Goal: Task Accomplishment & Management: Complete application form

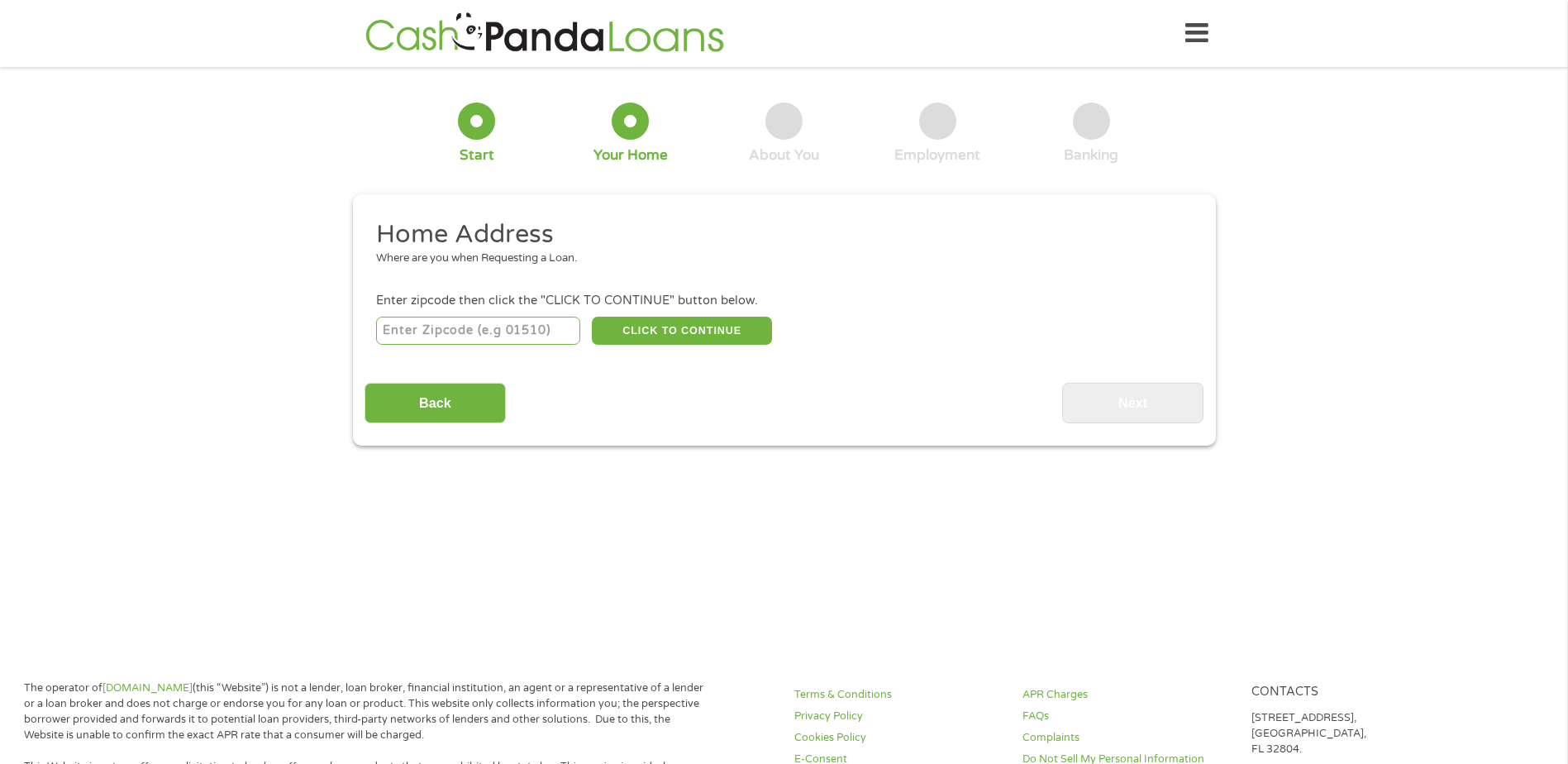
click at [527, 336] on input "number" at bounding box center [478, 330] width 204 height 28
type input "93650"
select select "[US_STATE]"
drag, startPoint x: 278, startPoint y: 342, endPoint x: 366, endPoint y: 342, distance: 88.0
click at [280, 342] on div "1 Start 2 Your Home 3 About You 4 Employment 5 Banking 6 This field is hidden w…" at bounding box center [784, 261] width 1568 height 367
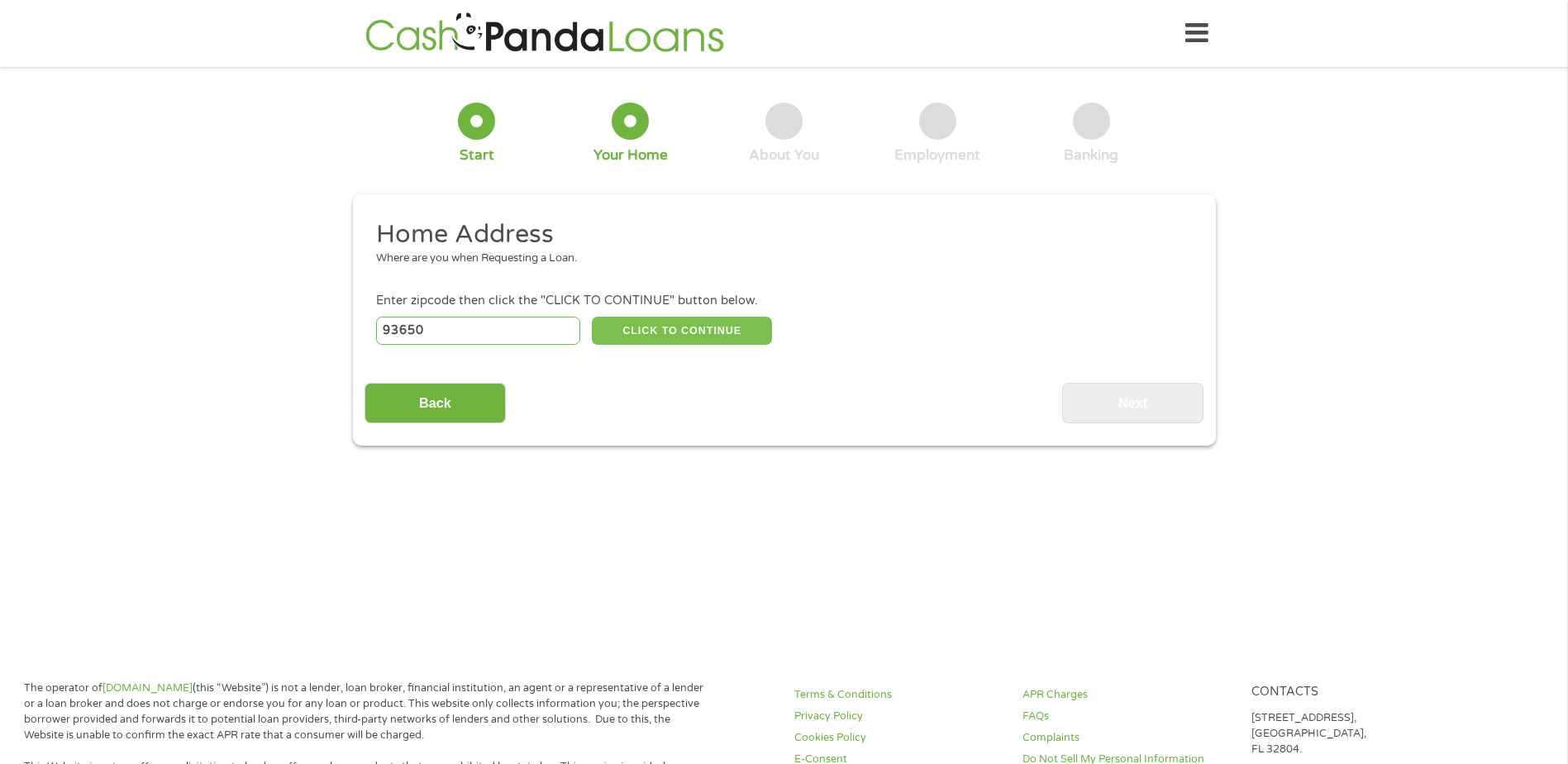
click at [680, 341] on button "CLICK TO CONTINUE" at bounding box center [682, 330] width 180 height 28
type input "93650"
type input "[GEOGRAPHIC_DATA]"
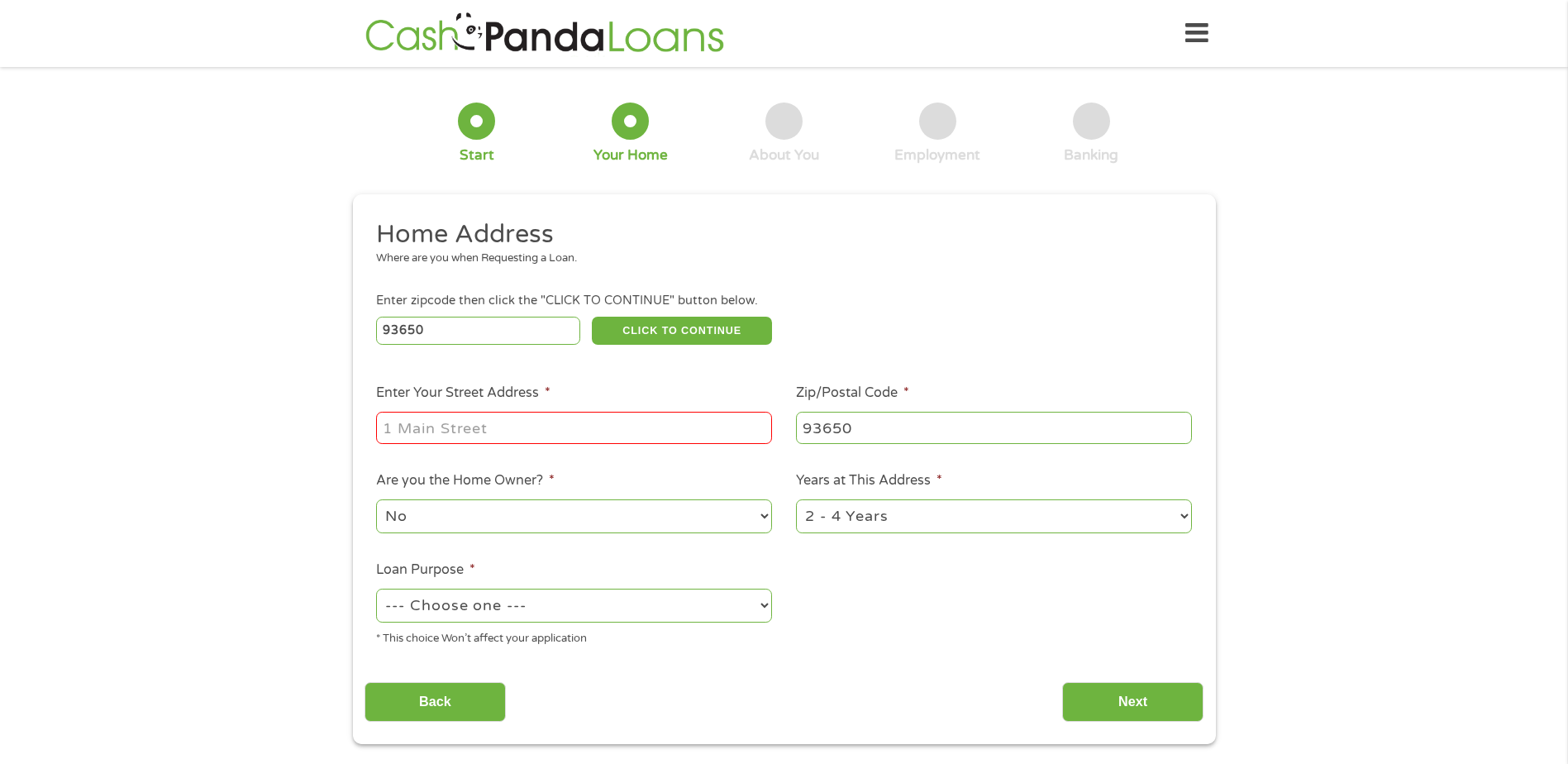
click at [591, 426] on input "Enter Your Street Address *" at bounding box center [574, 427] width 396 height 32
drag, startPoint x: 217, startPoint y: 420, endPoint x: 246, endPoint y: 404, distance: 33.1
click at [217, 419] on div "1 Start 2 Your Home 3 About You 4 Employment 5 Banking 6 This field is hidden w…" at bounding box center [784, 411] width 1568 height 665
drag, startPoint x: 692, startPoint y: 429, endPoint x: 543, endPoint y: 426, distance: 149.0
click at [543, 426] on input "[STREET_ADDRESS]" at bounding box center [574, 427] width 396 height 32
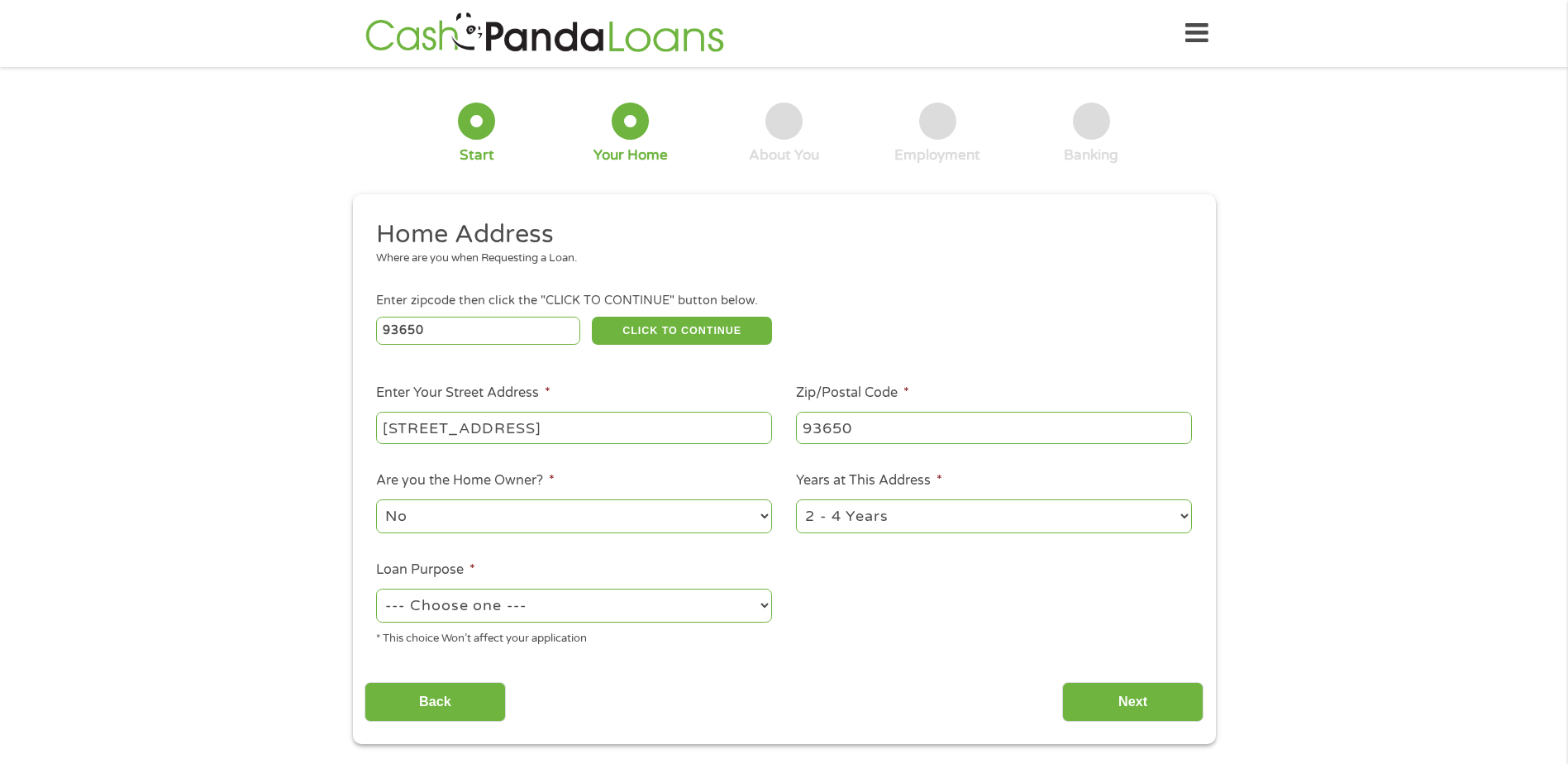
type input "[STREET_ADDRESS]"
click at [291, 364] on div "1 Start 2 Your Home 3 About You 4 Employment 5 Banking 6 This field is hidden w…" at bounding box center [784, 411] width 1568 height 665
click at [677, 522] on select "No Yes" at bounding box center [574, 516] width 396 height 34
click at [376, 499] on select "No Yes" at bounding box center [574, 516] width 396 height 34
click at [949, 525] on select "1 Year or less 1 - 2 Years 2 - 4 Years Over 4 Years" at bounding box center [994, 516] width 396 height 34
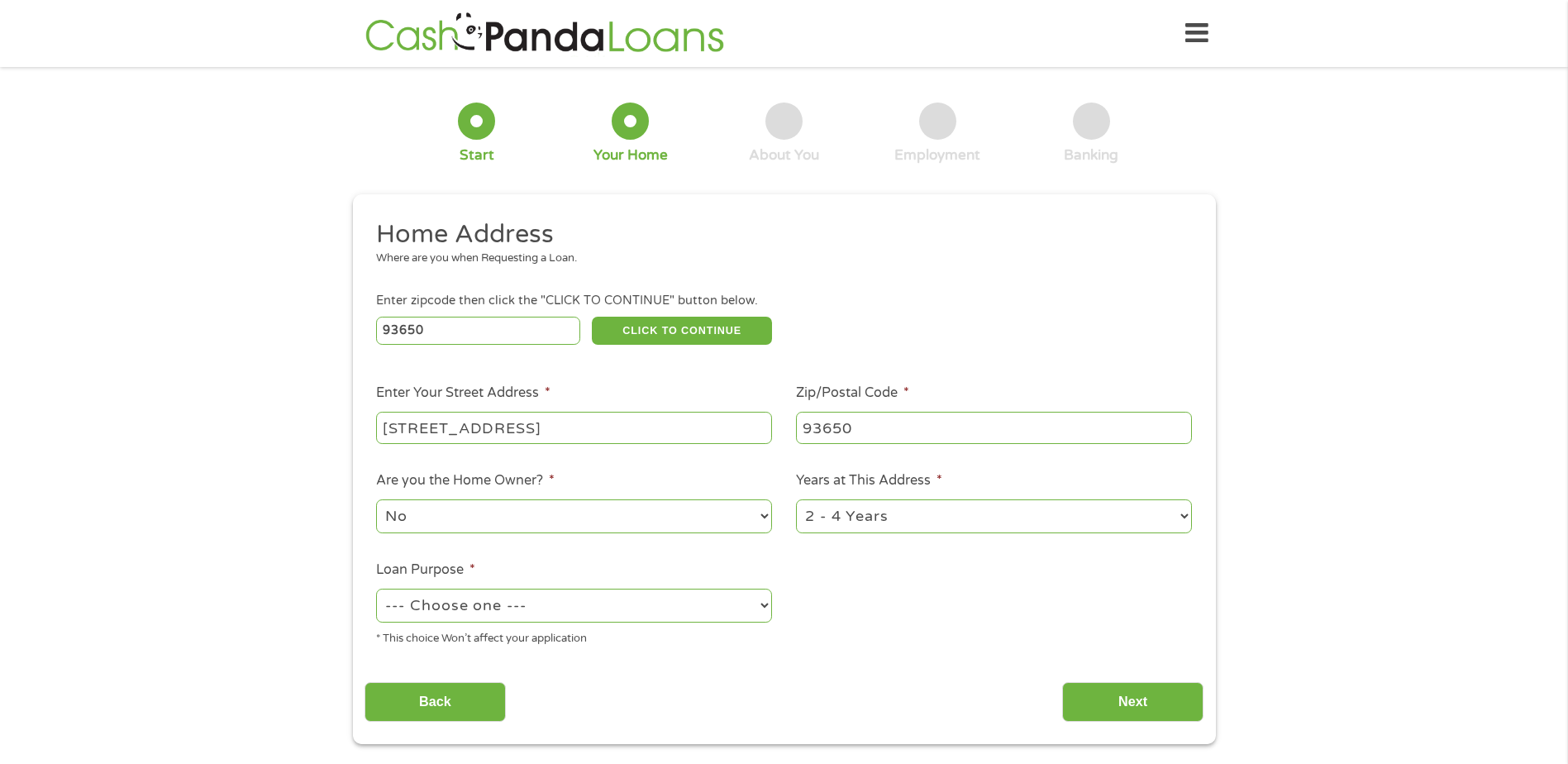
select select "12months"
click at [796, 499] on select "1 Year or less 1 - 2 Years 2 - 4 Years Over 4 Years" at bounding box center [994, 516] width 396 height 34
click at [894, 571] on ul "Home Address Where are you when Requesting a Loan. Enter zipcode then click the…" at bounding box center [784, 439] width 839 height 442
click at [721, 616] on select "--- Choose one --- Pay Bills Debt Consolidation Home Improvement Major Purchase…" at bounding box center [574, 605] width 396 height 34
select select "paybills"
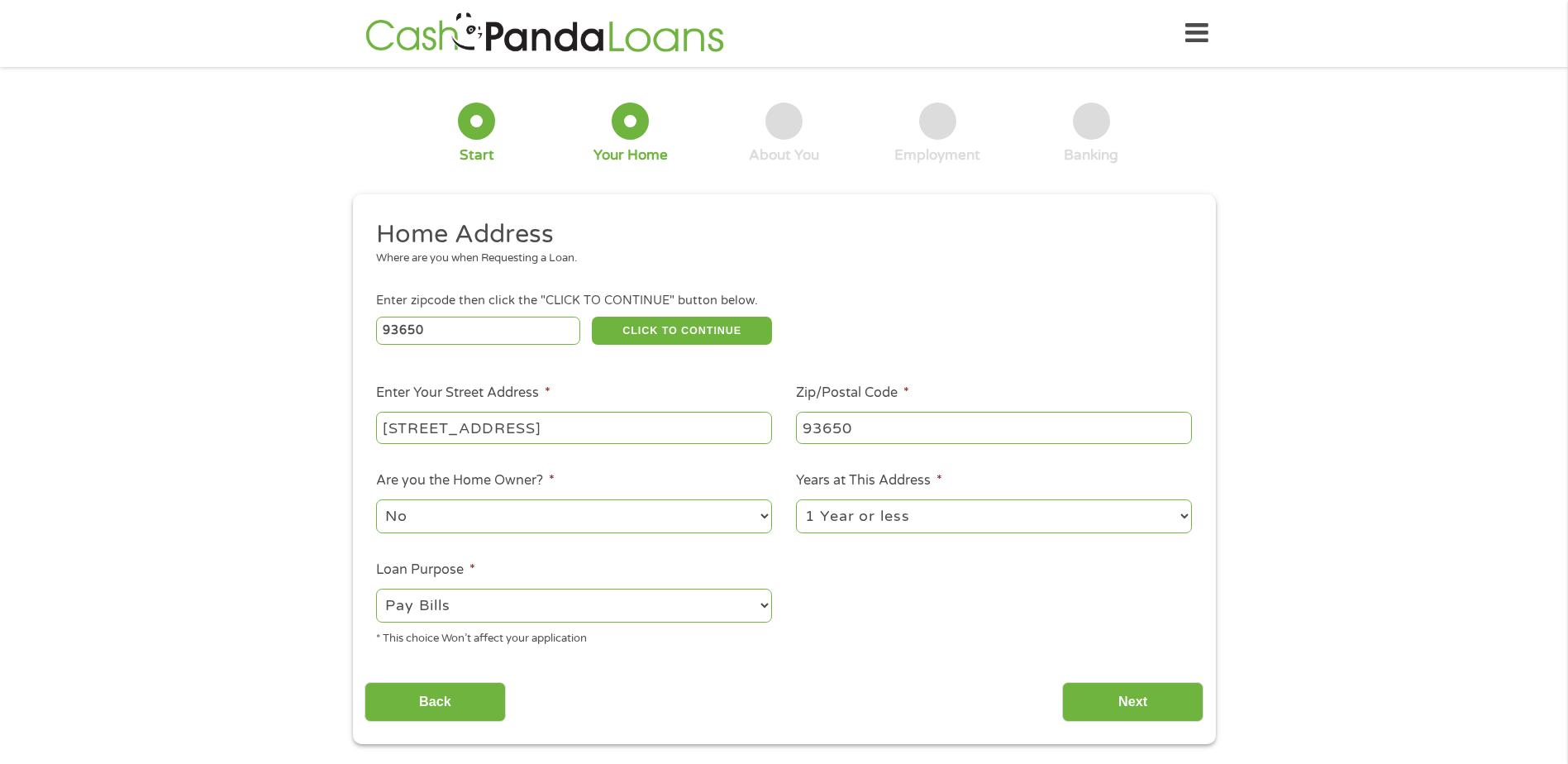
click at [376, 588] on select "--- Choose one --- Pay Bills Debt Consolidation Home Improvement Major Purchase…" at bounding box center [574, 605] width 396 height 34
click at [259, 536] on div "1 Start 2 Your Home 3 About You 4 Employment 5 Banking 6 This field is hidden w…" at bounding box center [784, 411] width 1568 height 665
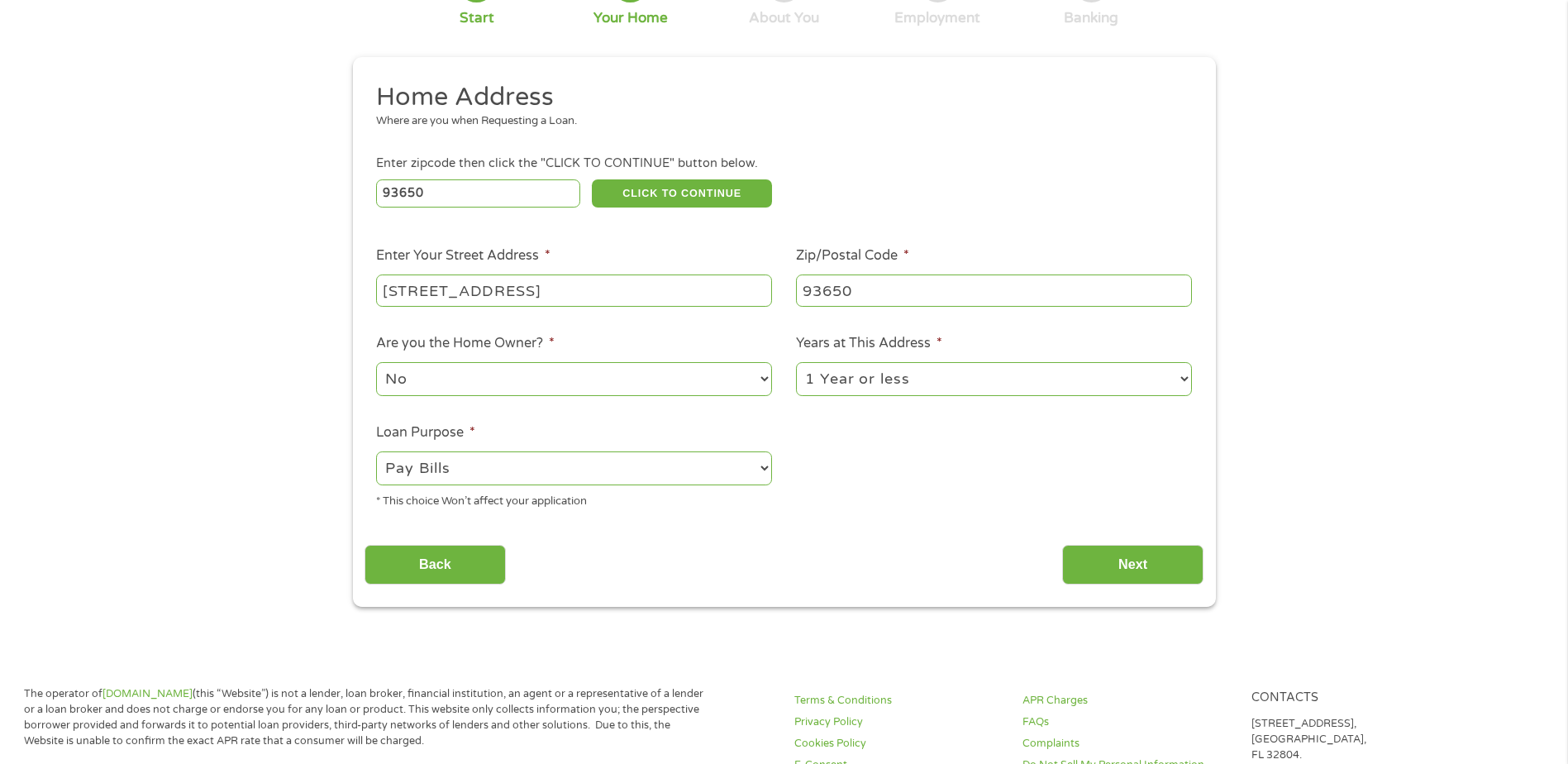
scroll to position [165, 0]
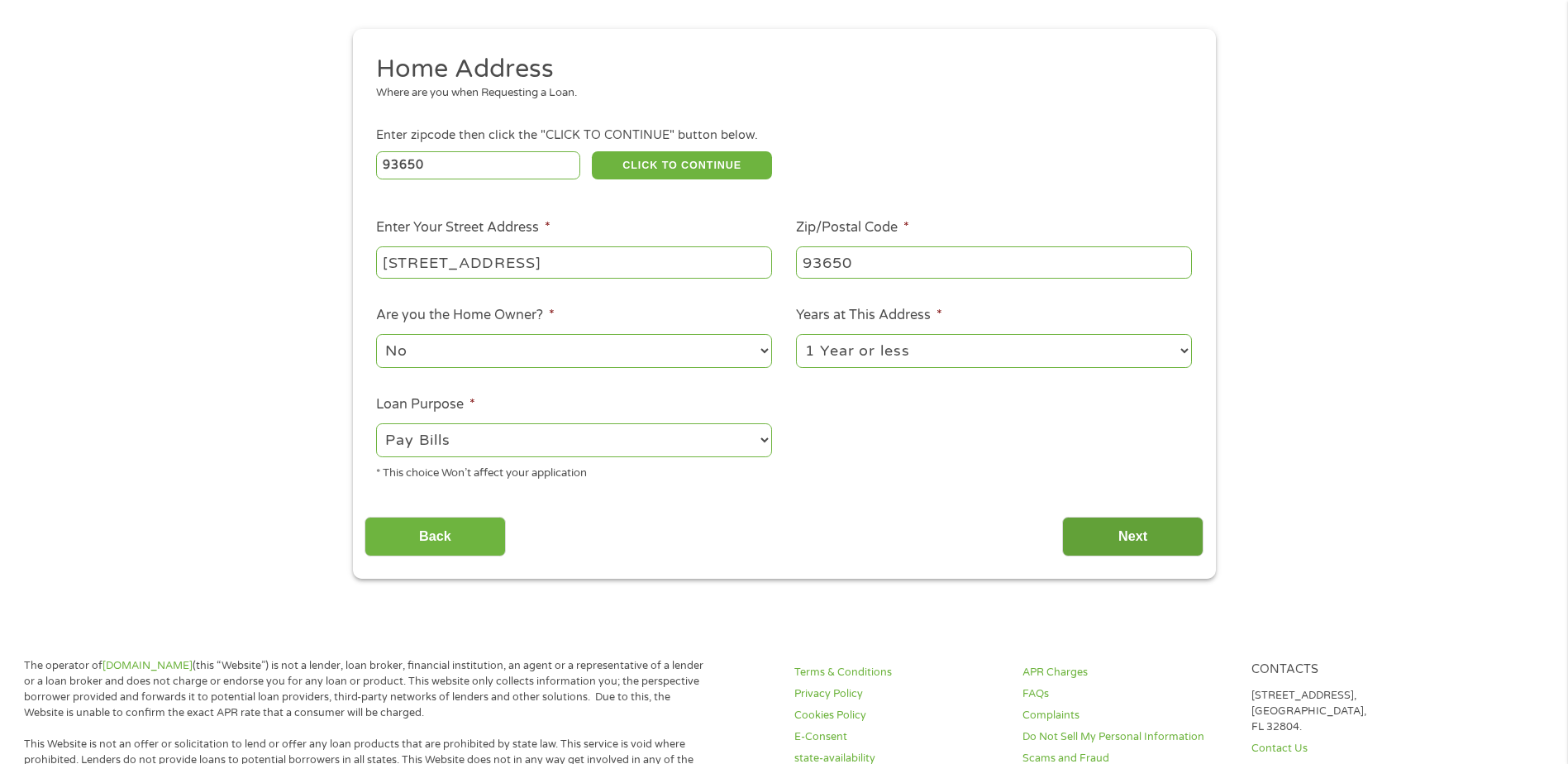
click at [1073, 542] on input "Next" at bounding box center [1132, 537] width 141 height 41
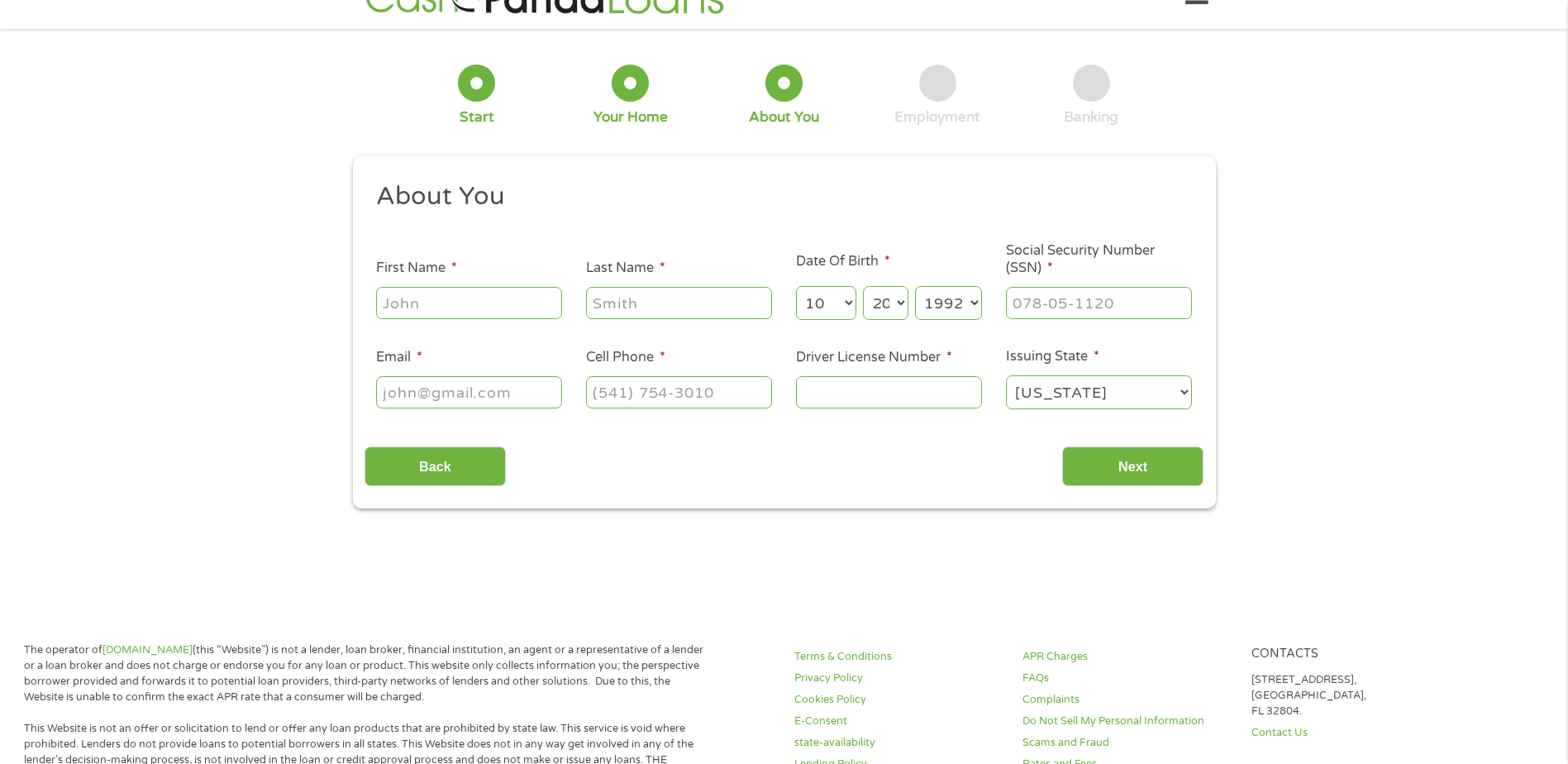
scroll to position [0, 0]
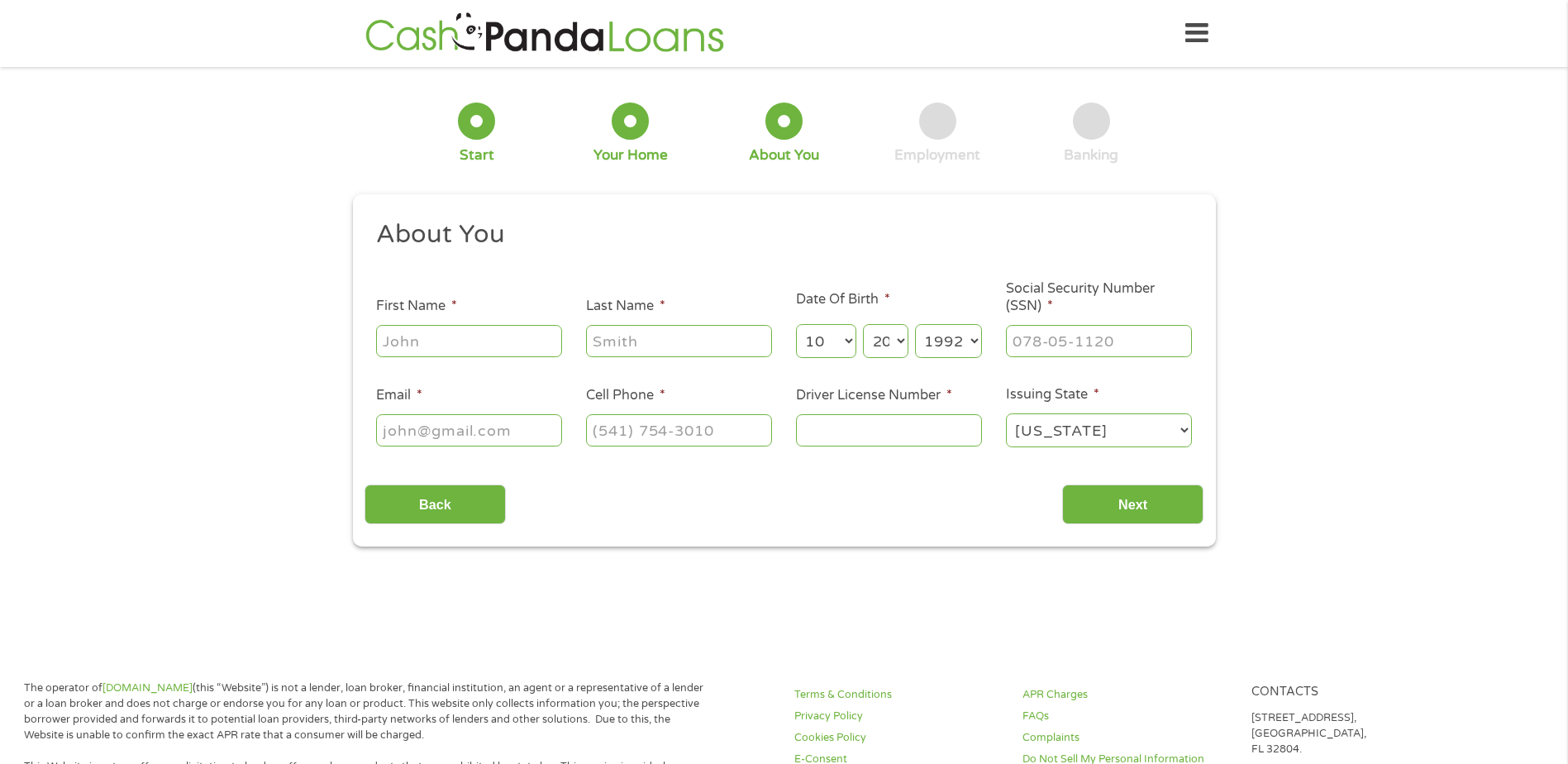
click at [542, 350] on input "First Name *" at bounding box center [469, 341] width 186 height 32
type input "[PERSON_NAME]"
type input "[EMAIL_ADDRESS][DOMAIN_NAME]"
type input "[PHONE_NUMBER]"
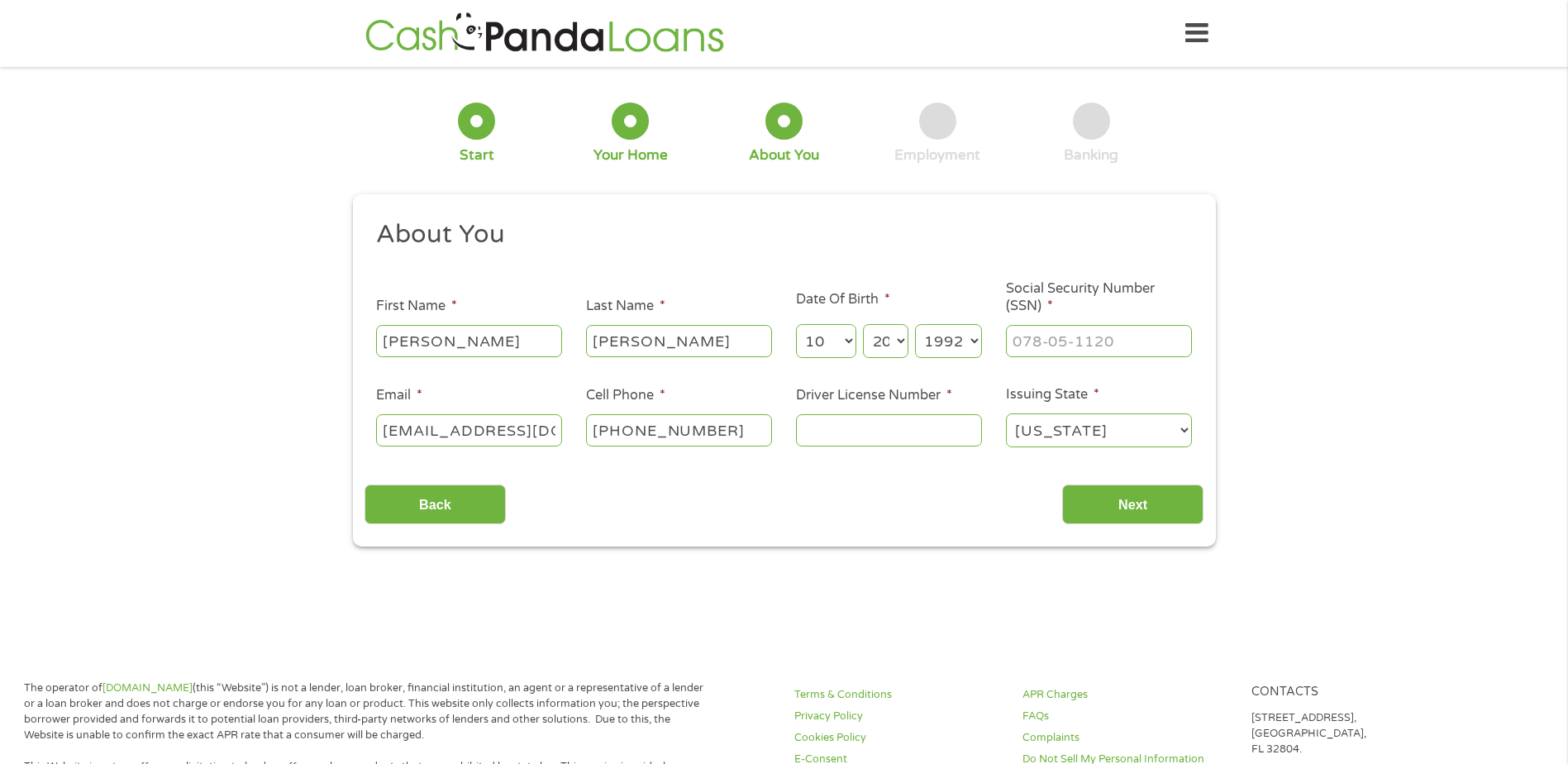
click at [244, 388] on div "1 Start 2 Your Home 3 About You 4 Employment 5 Banking 6 This field is hidden w…" at bounding box center [784, 313] width 1568 height 468
click at [847, 344] on select "Month 1 2 3 4 5 6 7 8 9 10 11 12" at bounding box center [826, 341] width 60 height 34
select select "4"
click at [796, 324] on select "Month 1 2 3 4 5 6 7 8 9 10 11 12" at bounding box center [826, 341] width 60 height 34
click at [889, 351] on select "Day 1 2 3 4 5 6 7 8 9 10 11 12 13 14 15 16 17 18 19 20 21 22 23 24 25 26 27 28 …" at bounding box center [885, 341] width 45 height 34
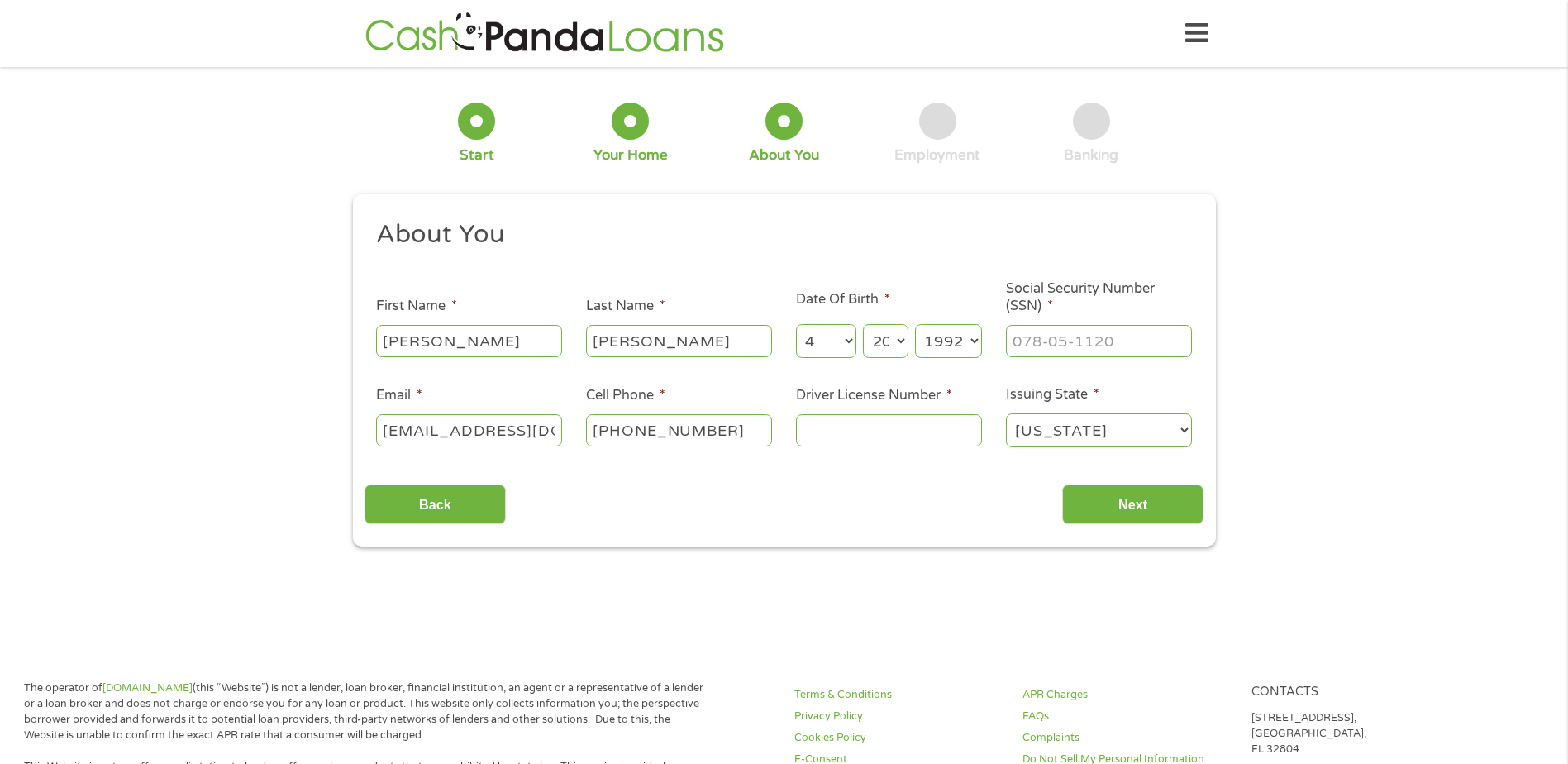
select select "25"
click at [863, 324] on select "Day 1 2 3 4 5 6 7 8 9 10 11 12 13 14 15 16 17 18 19 20 21 22 23 24 25 26 27 28 …" at bounding box center [885, 341] width 45 height 34
click at [951, 357] on select "Year [DATE] 2006 2005 2004 2003 2002 2001 2000 1999 1998 1997 1996 1995 1994 19…" at bounding box center [949, 341] width 67 height 34
select select "1993"
click at [915, 324] on select "Year [DATE] 2006 2005 2004 2003 2002 2001 2000 1999 1998 1997 1996 1995 1994 19…" at bounding box center [949, 341] width 67 height 34
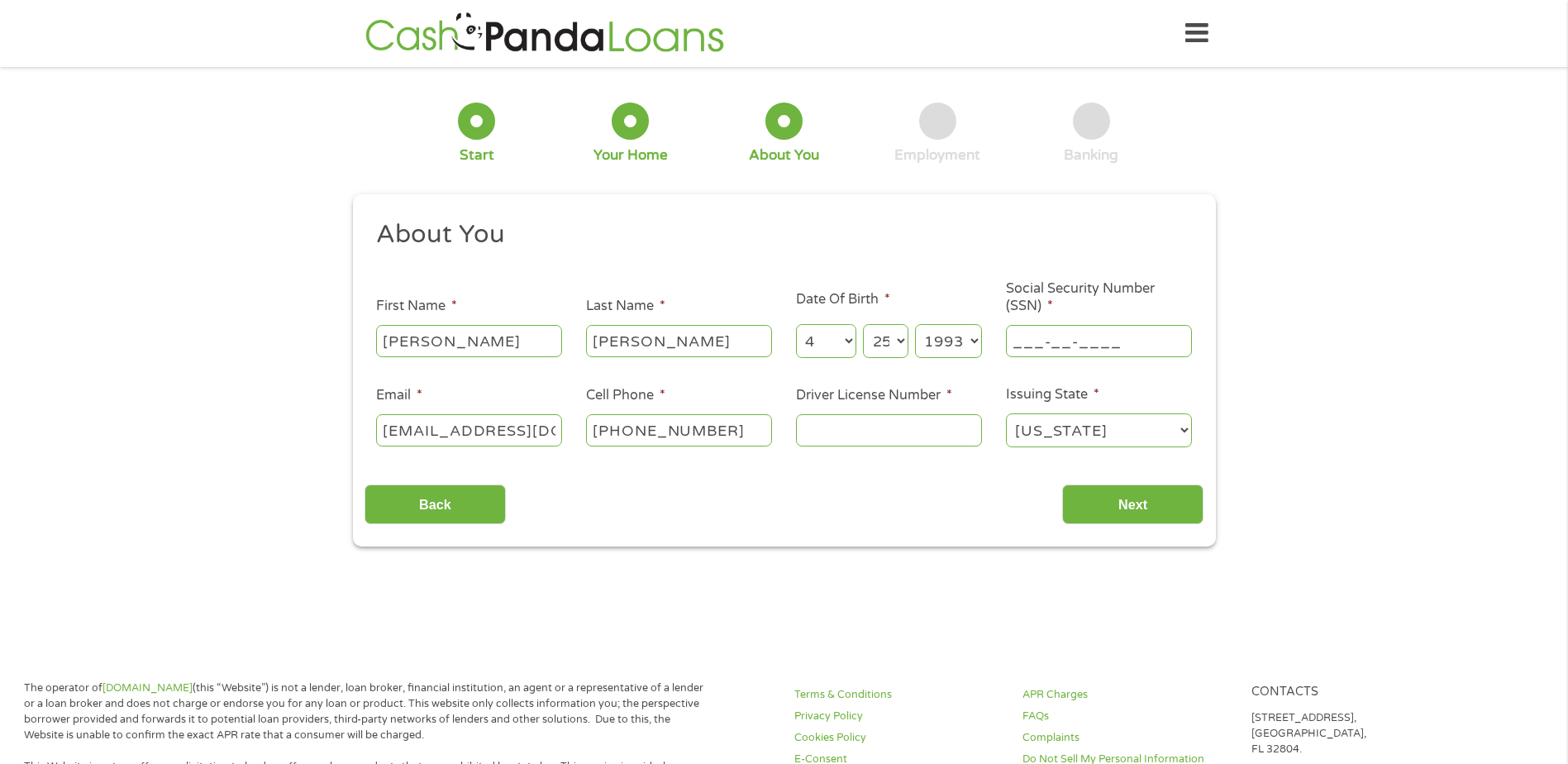
click at [1122, 349] on input "___-__-____" at bounding box center [1099, 341] width 186 height 32
type input "618-64-3576"
click at [889, 426] on input "Driver License Number *" at bounding box center [889, 430] width 186 height 32
type input "e3570328"
click at [1111, 490] on input "Next" at bounding box center [1132, 504] width 141 height 41
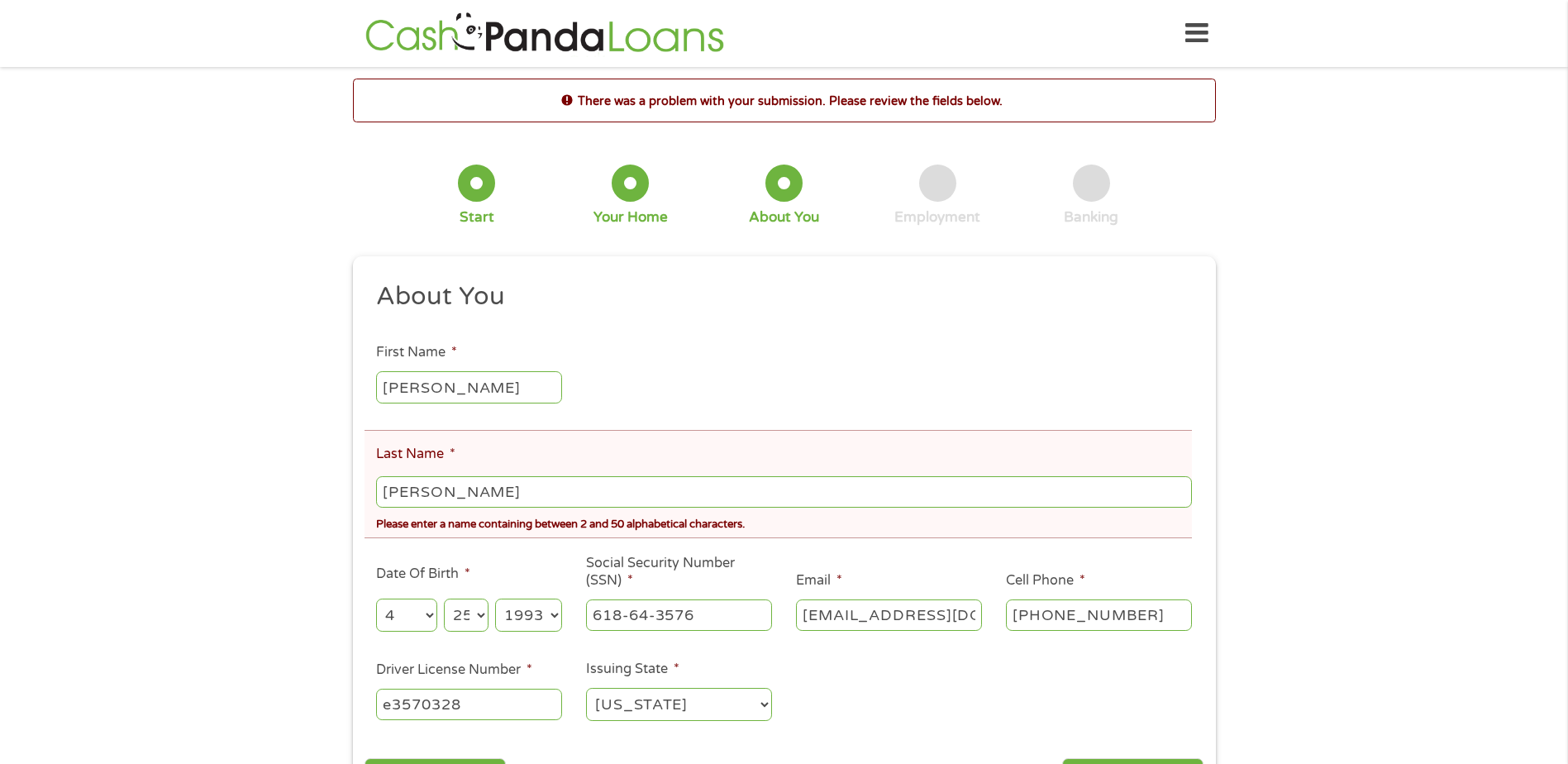
scroll to position [6, 6]
drag, startPoint x: 518, startPoint y: 485, endPoint x: 443, endPoint y: 482, distance: 75.1
click at [443, 482] on input "[PERSON_NAME]" at bounding box center [784, 492] width 815 height 32
type input "[PERSON_NAME]"
click at [279, 331] on div "There was a problem with your submission. Please review the fields below. 1 Sta…" at bounding box center [784, 450] width 1568 height 742
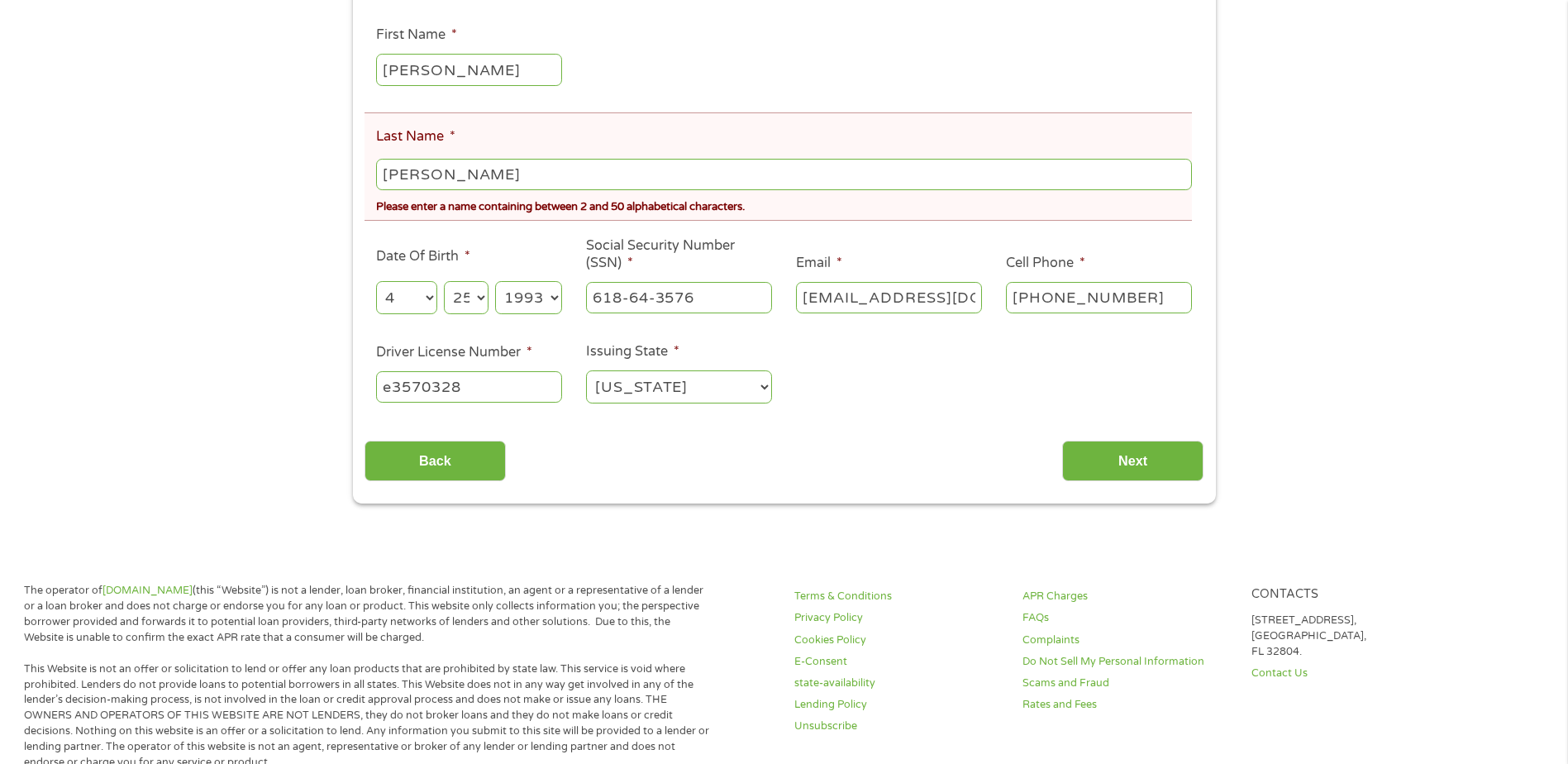
scroll to position [330, 0]
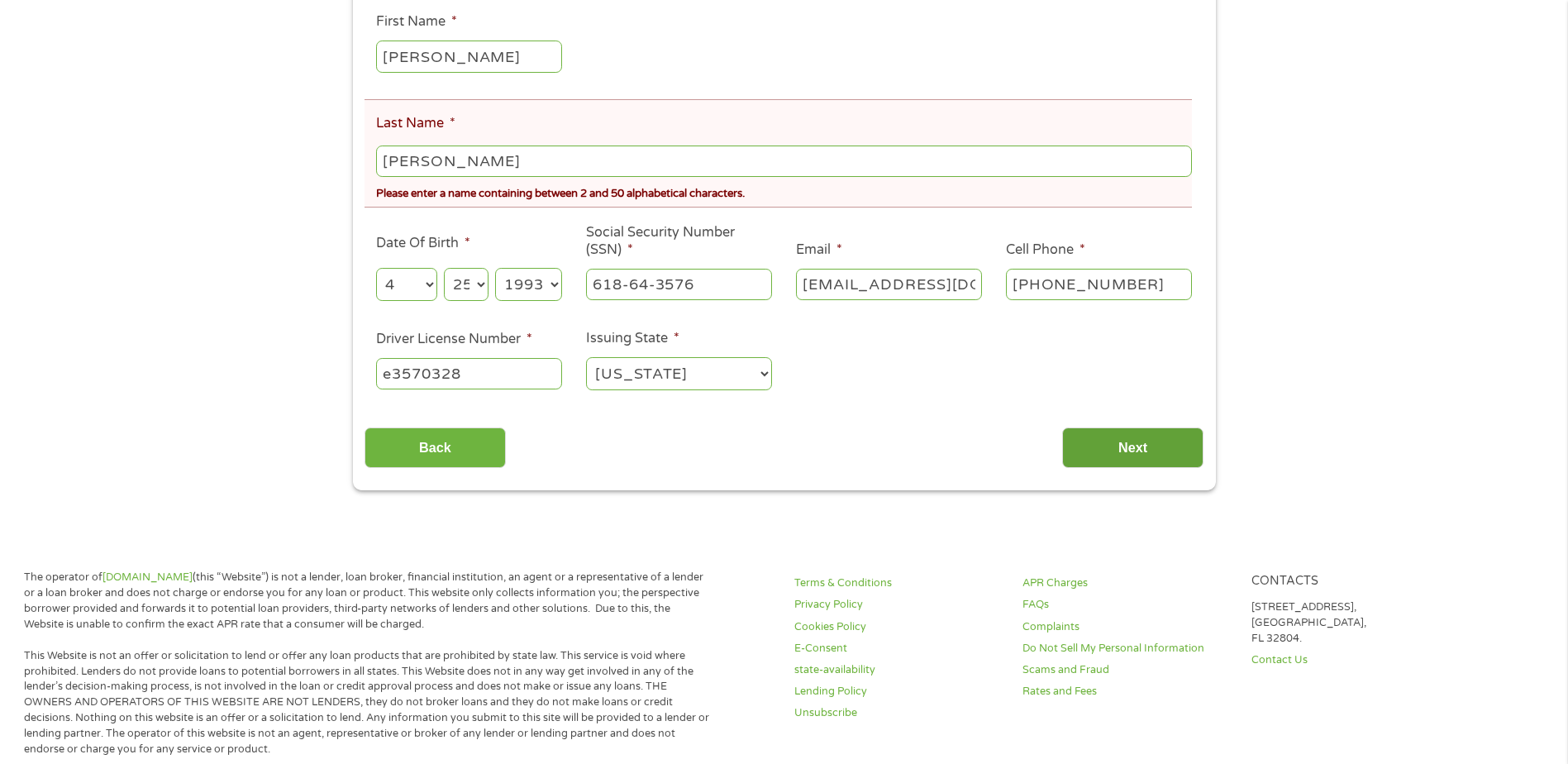
click at [1125, 456] on input "Next" at bounding box center [1132, 448] width 141 height 41
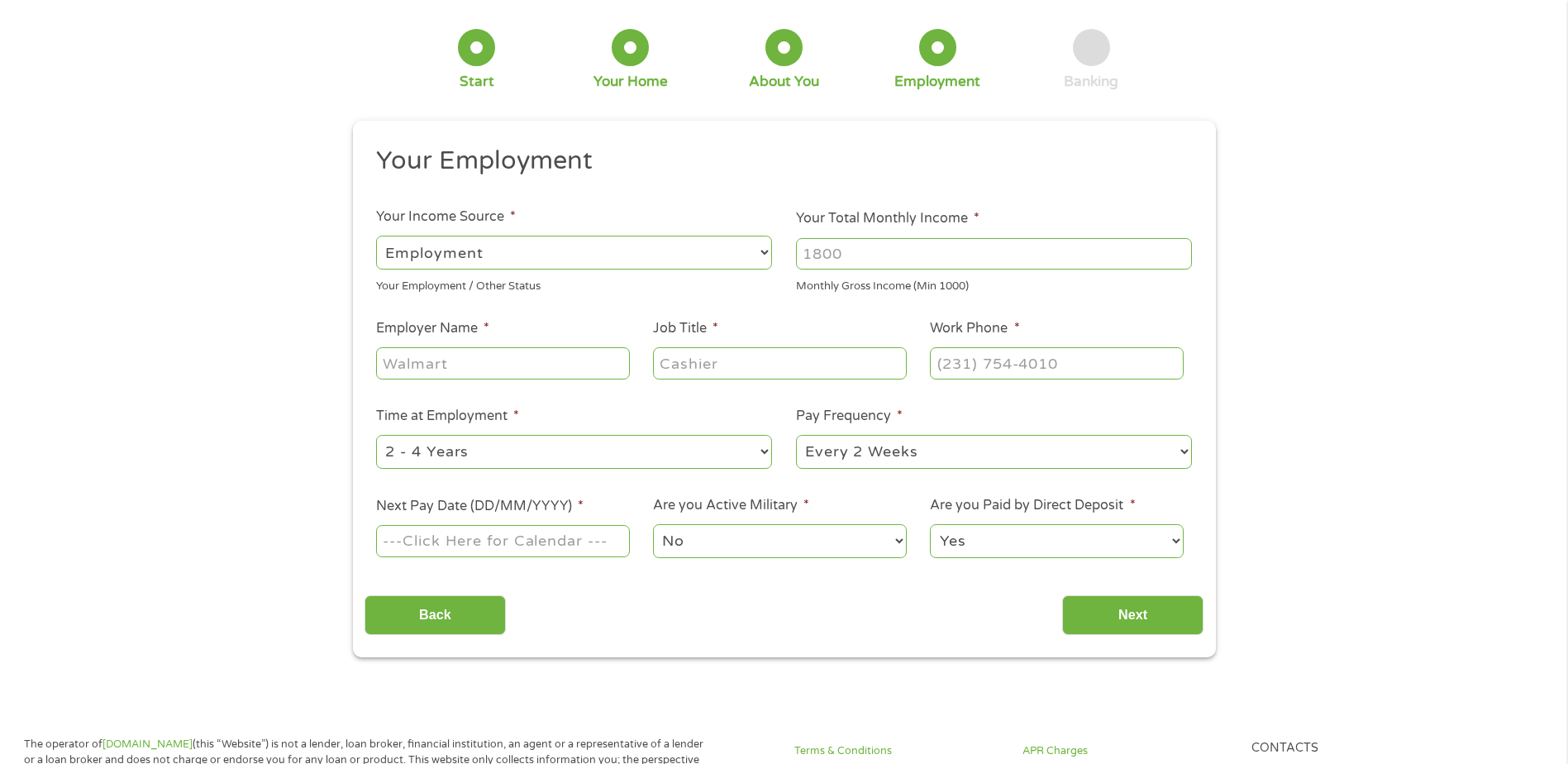
scroll to position [0, 0]
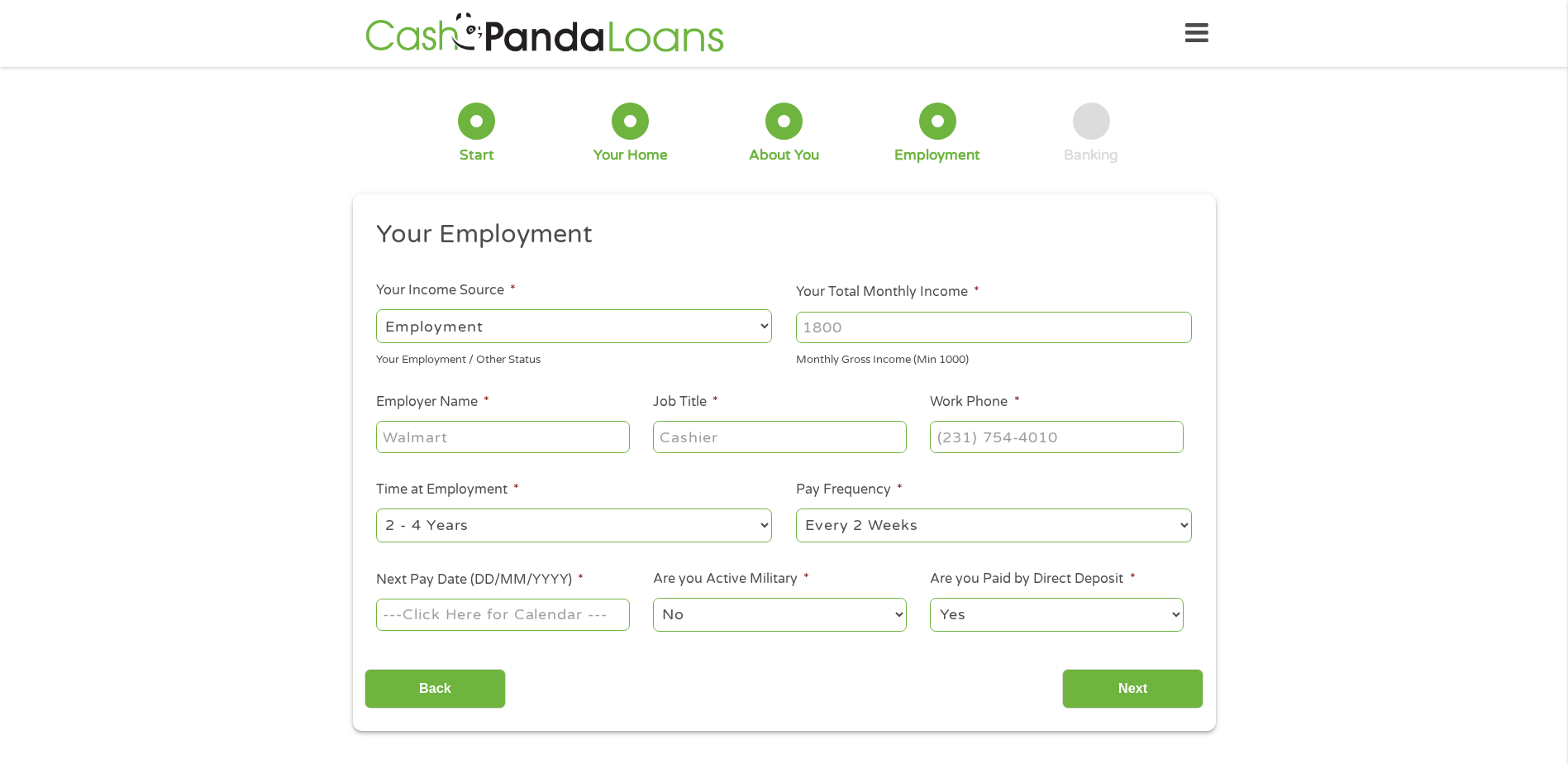
click at [700, 321] on select "--- Choose one --- Employment [DEMOGRAPHIC_DATA] Benefits" at bounding box center [574, 326] width 396 height 34
click at [376, 309] on select "--- Choose one --- Employment [DEMOGRAPHIC_DATA] Benefits" at bounding box center [574, 326] width 396 height 34
click at [951, 334] on input "Your Total Monthly Income *" at bounding box center [994, 328] width 396 height 32
type input "2400"
click at [708, 377] on ul "Your Employment Your Income Source * --- Choose one --- Employment [DEMOGRAPHIC…" at bounding box center [784, 432] width 839 height 428
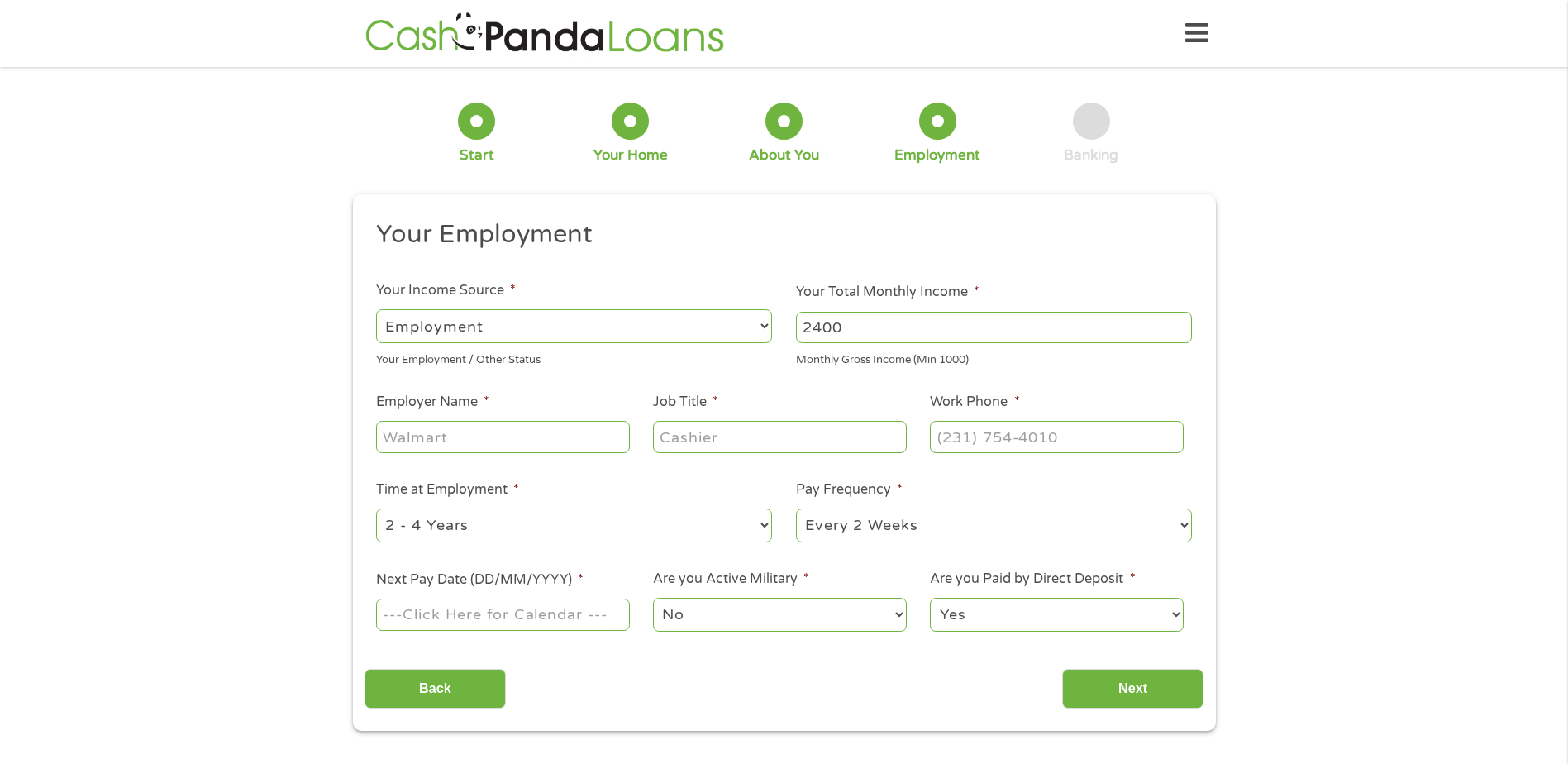
click at [505, 448] on input "Employer Name *" at bounding box center [503, 436] width 253 height 32
type input "walmart"
click at [760, 421] on input "Job Title *" at bounding box center [779, 436] width 253 height 32
type input "[PERSON_NAME]"
click at [1089, 441] on input "(___) ___-____" at bounding box center [1057, 436] width 253 height 32
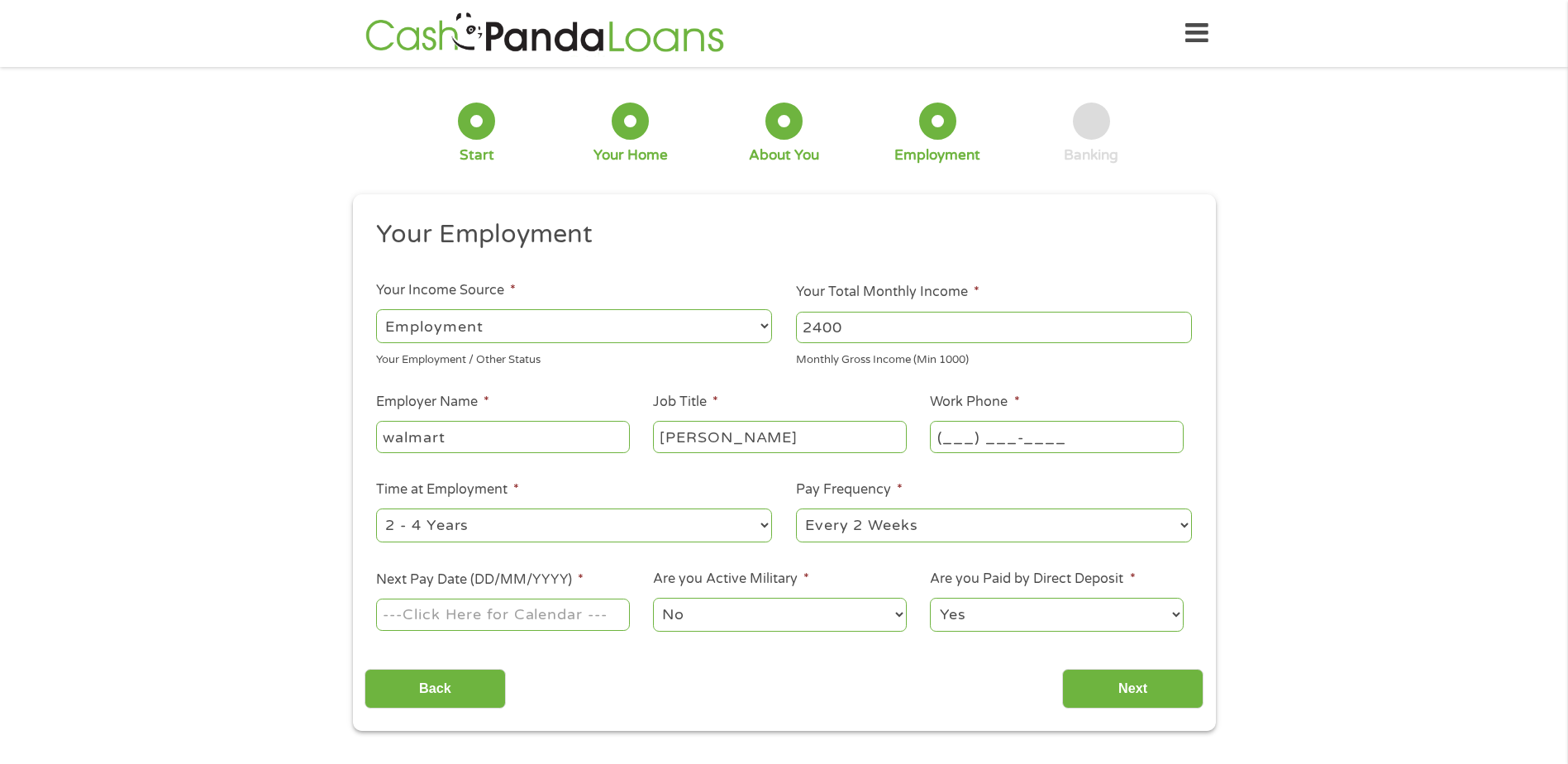
click at [978, 443] on input "(___) ___-____" at bounding box center [1057, 436] width 253 height 32
type input "[PHONE_NUMBER]"
click at [1138, 391] on ul "Your Employment Your Income Source * --- Choose one --- Employment [DEMOGRAPHIC…" at bounding box center [784, 432] width 839 height 428
click at [707, 541] on select "--- Choose one --- 1 Year or less 1 - 2 Years 2 - 4 Years Over 4 Years" at bounding box center [574, 525] width 396 height 34
select select "12months"
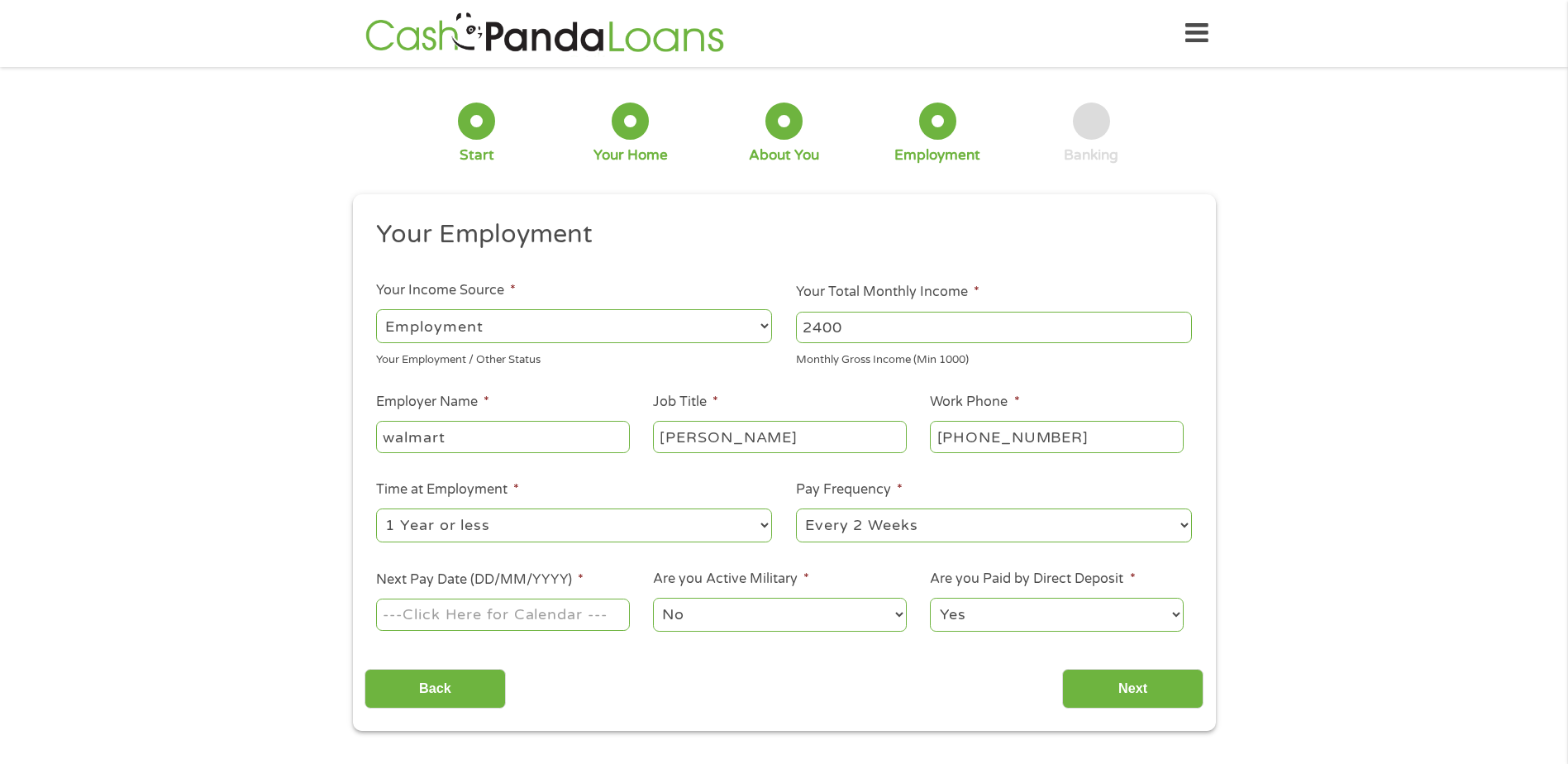
click at [376, 508] on select "--- Choose one --- 1 Year or less 1 - 2 Years 2 - 4 Years Over 4 Years" at bounding box center [574, 525] width 396 height 34
click at [895, 538] on select "--- Choose one --- Every 2 Weeks Every Week Monthly Semi-Monthly" at bounding box center [994, 525] width 396 height 34
click at [754, 495] on li "Time at Employment * --- Choose one --- 1 Year or less 1 - 2 Years 2 - 4 Years …" at bounding box center [574, 512] width 420 height 65
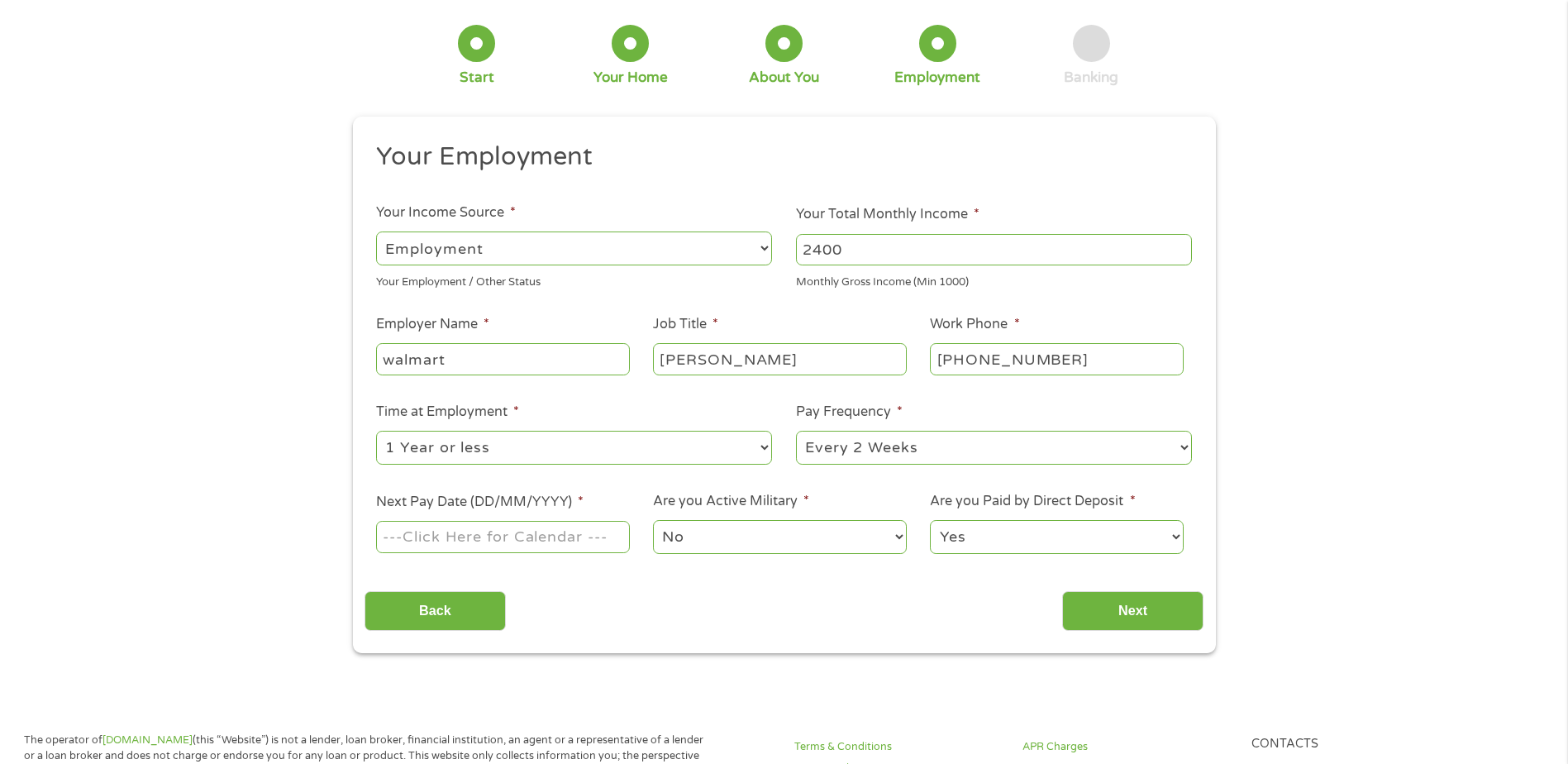
scroll to position [83, 0]
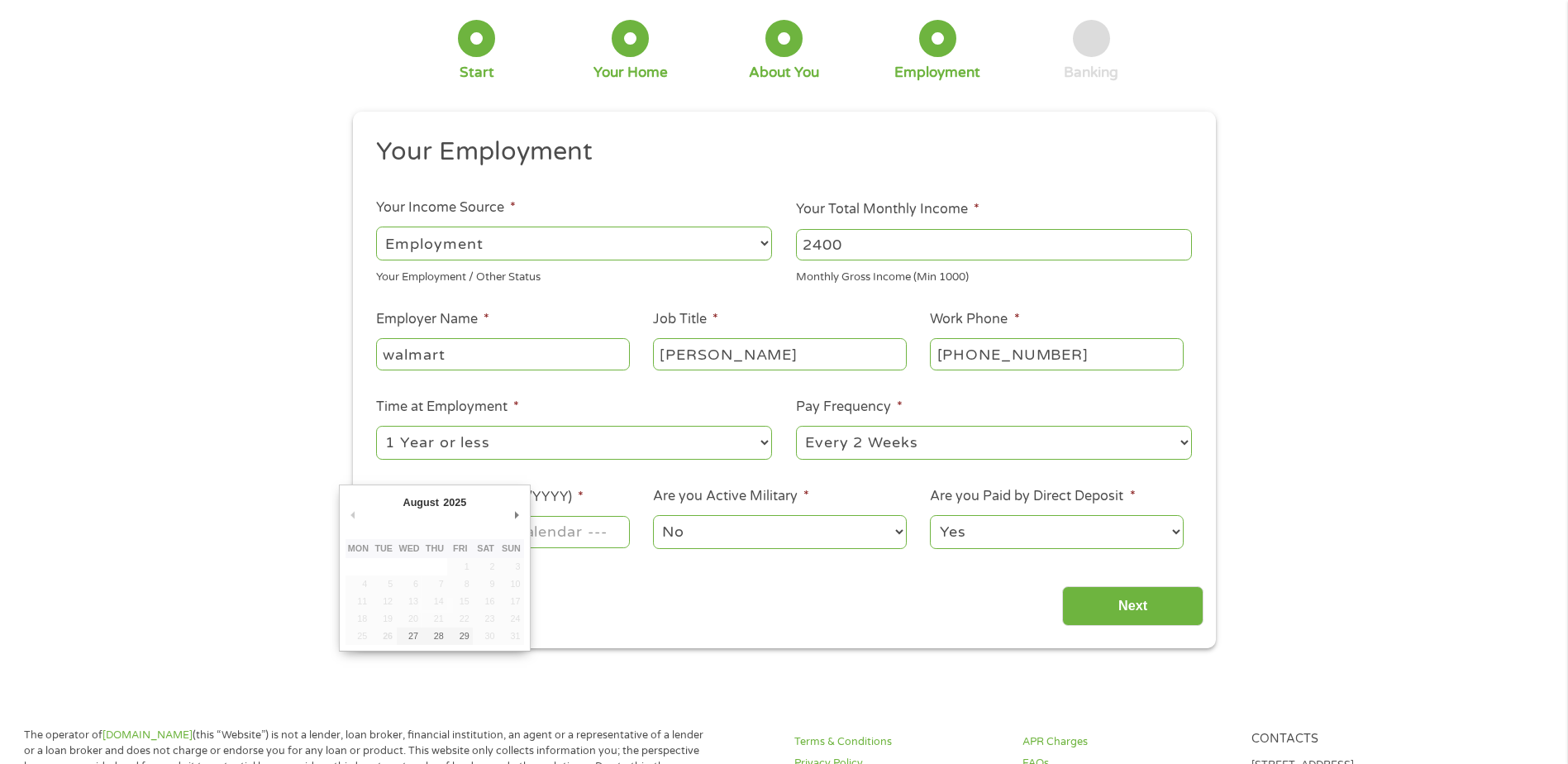
click at [587, 537] on input "Next Pay Date (DD/MM/YYYY) *" at bounding box center [503, 532] width 253 height 32
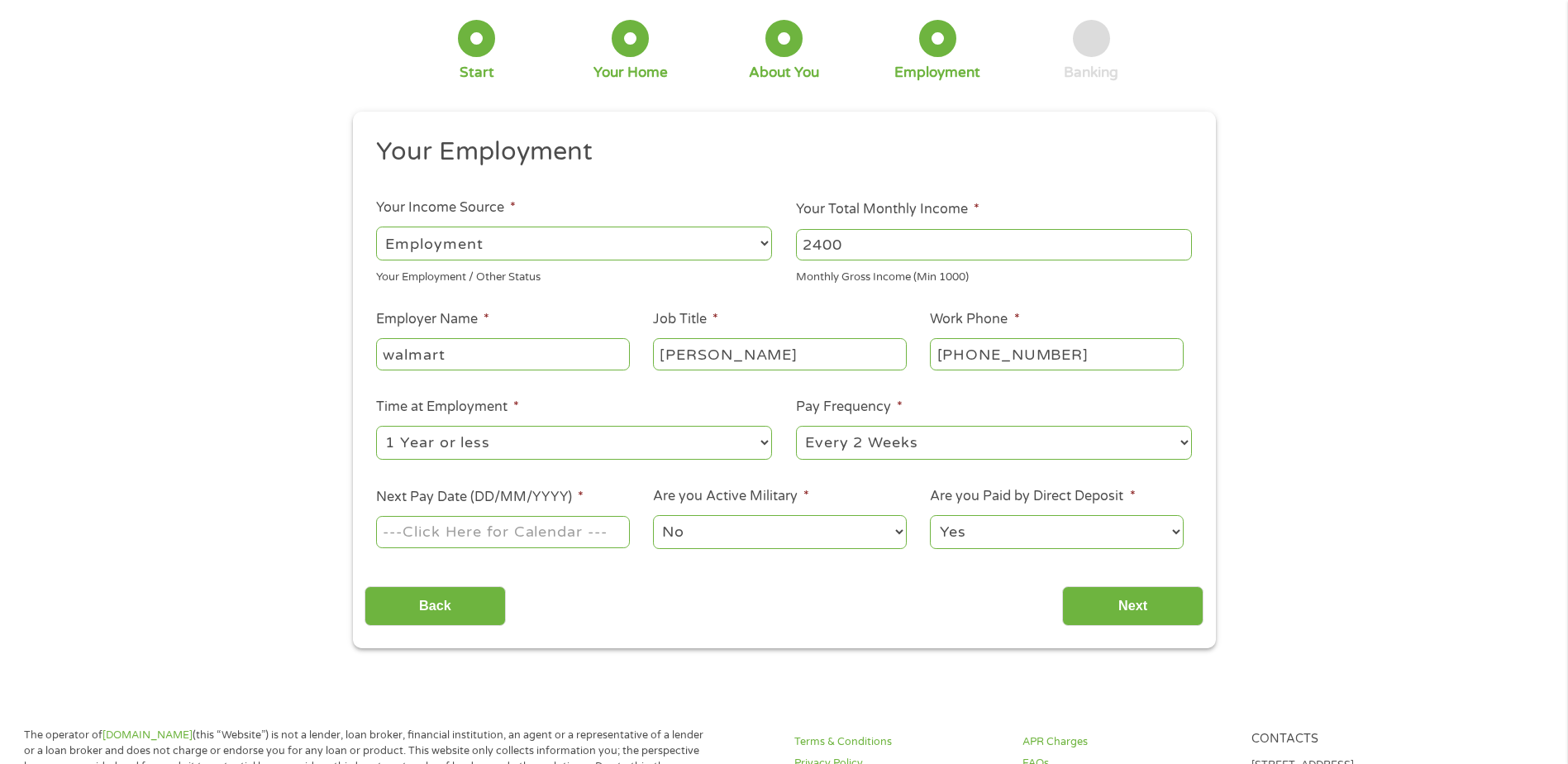
click at [662, 482] on ul "Your Employment Your Income Source * --- Choose one --- Employment [DEMOGRAPHIC…" at bounding box center [784, 349] width 839 height 428
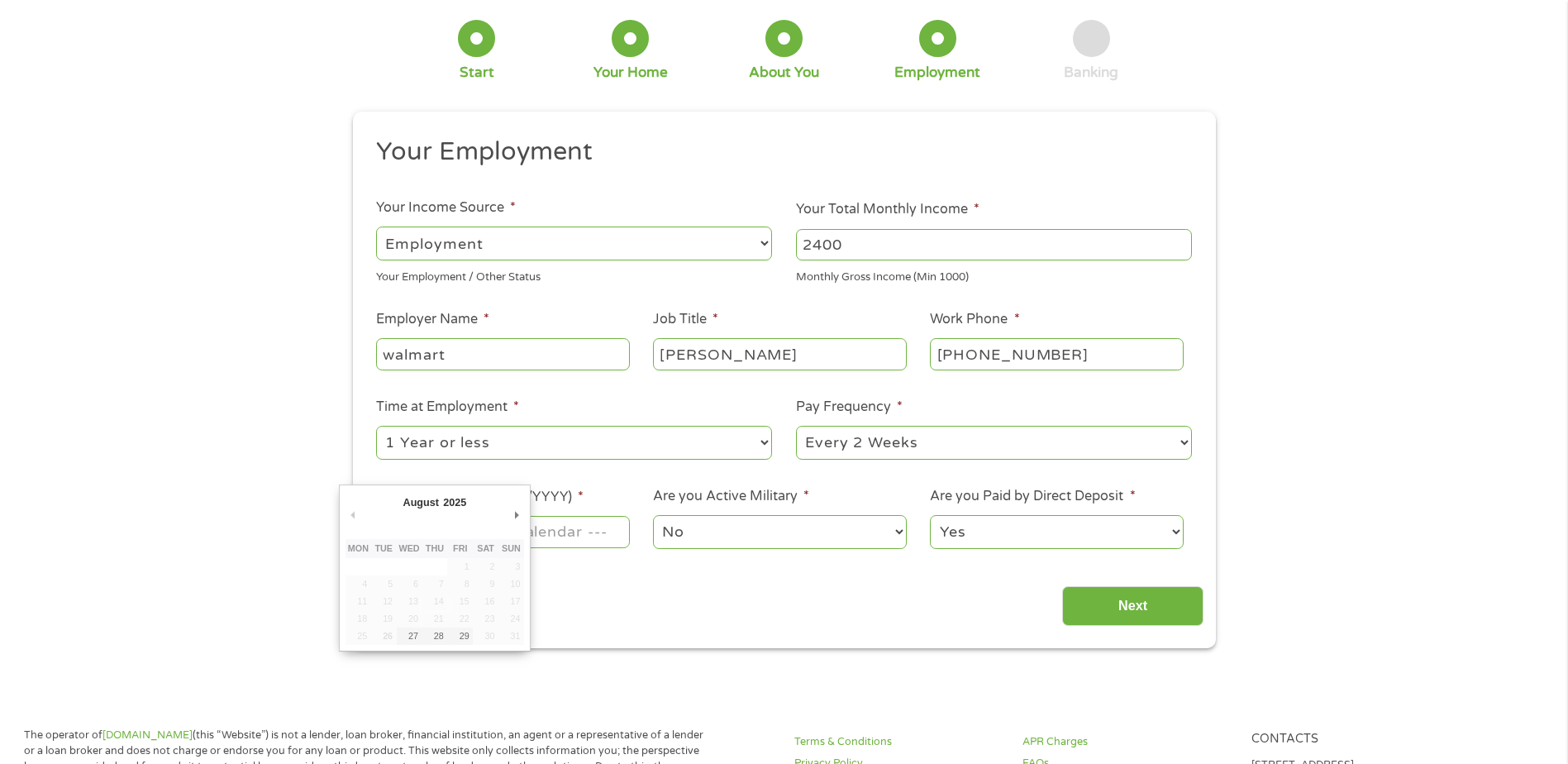
click at [581, 539] on input "Next Pay Date (DD/MM/YYYY) *" at bounding box center [503, 532] width 253 height 32
type input "[DATE]"
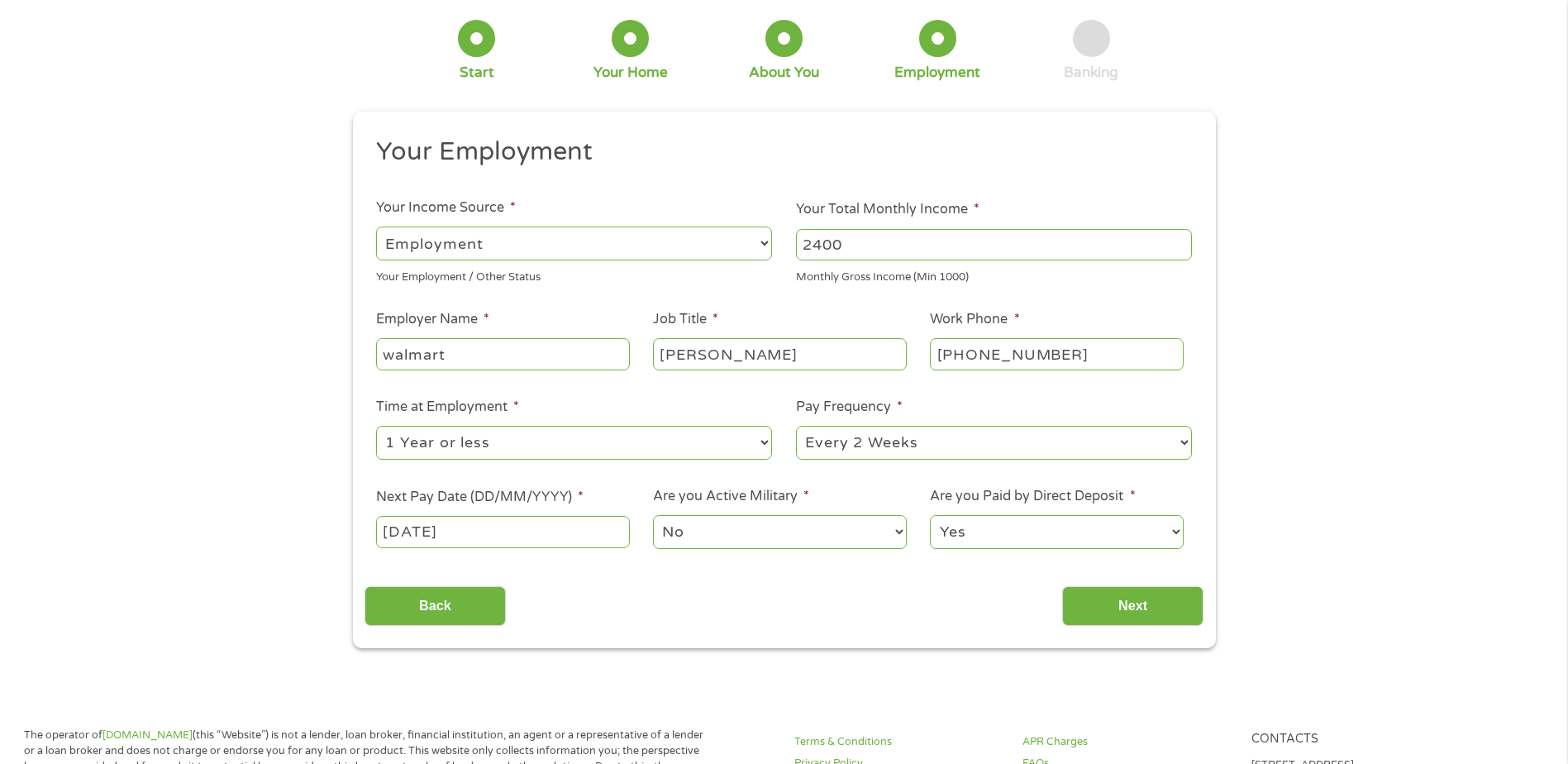
click at [712, 536] on select "No Yes" at bounding box center [779, 532] width 253 height 34
drag, startPoint x: 883, startPoint y: 508, endPoint x: 936, endPoint y: 508, distance: 53.0
click at [885, 508] on li "Are you Active Military * No Yes" at bounding box center [779, 518] width 276 height 65
click at [1037, 533] on select "Yes No" at bounding box center [1057, 532] width 253 height 34
click at [1057, 495] on label "Are you Paid by Direct Deposit *" at bounding box center [1033, 496] width 205 height 18
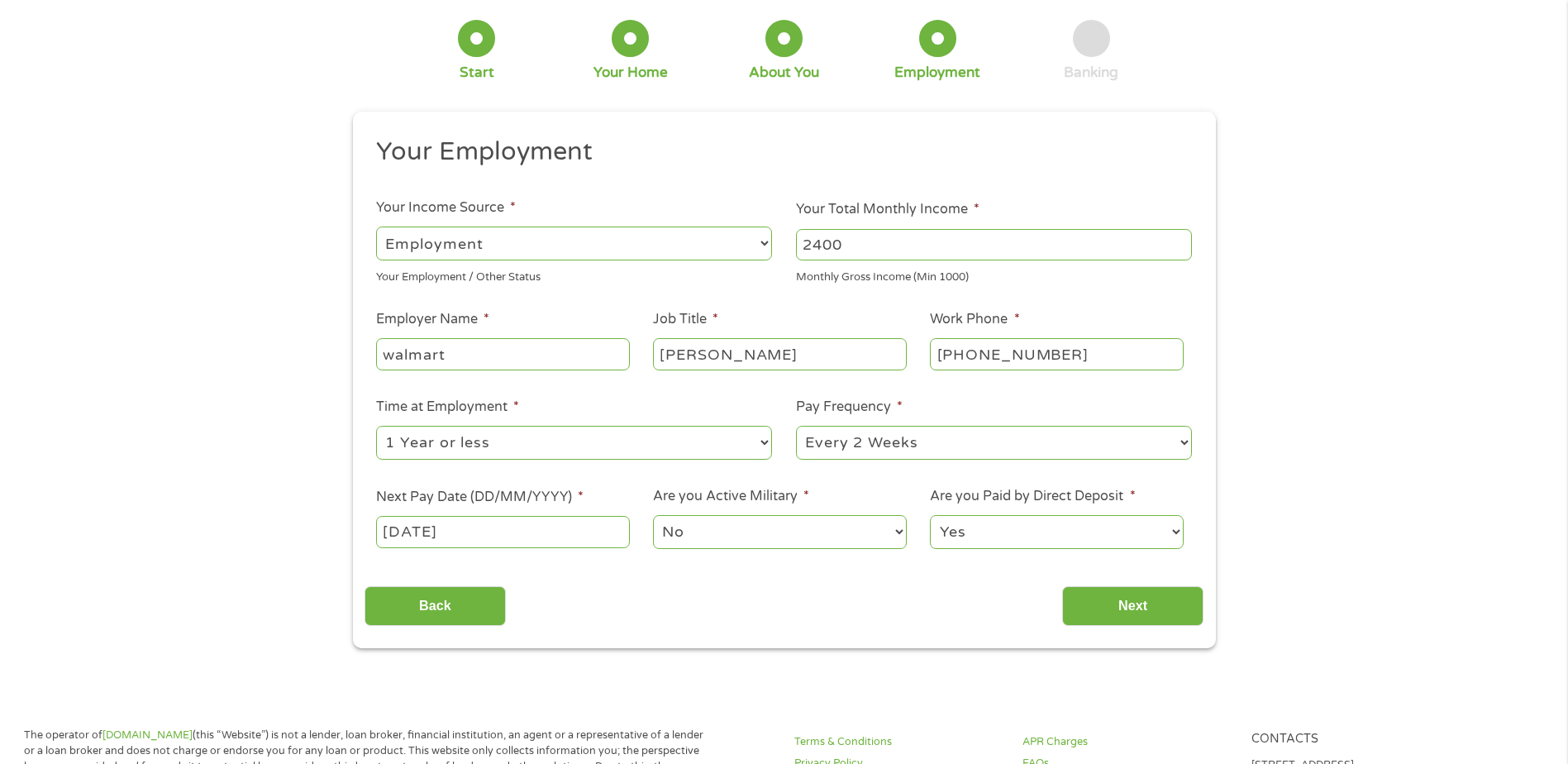
click at [1057, 515] on select "Yes No" at bounding box center [1057, 532] width 253 height 34
click at [1156, 594] on input "Next" at bounding box center [1132, 606] width 141 height 41
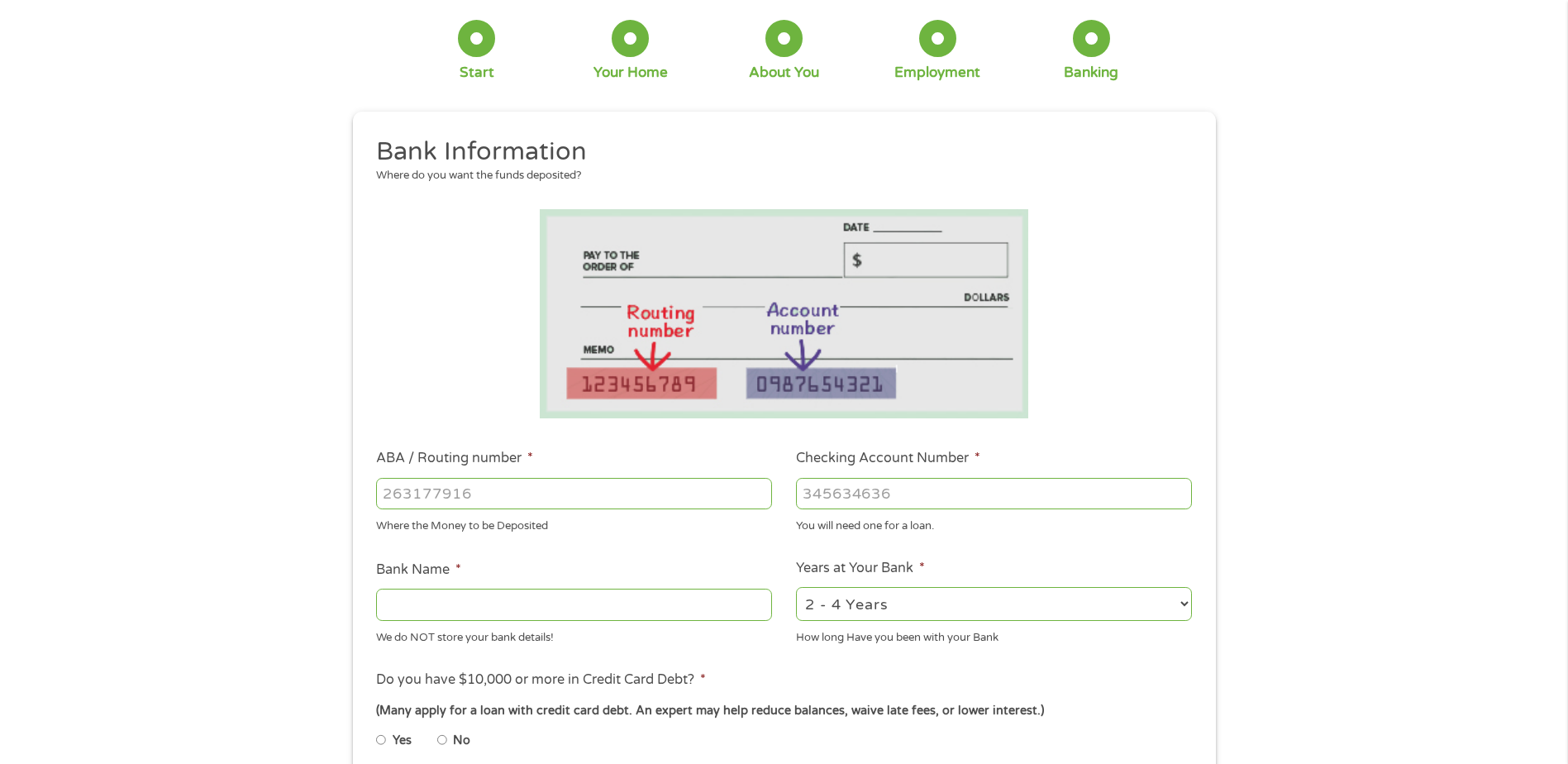
scroll to position [0, 0]
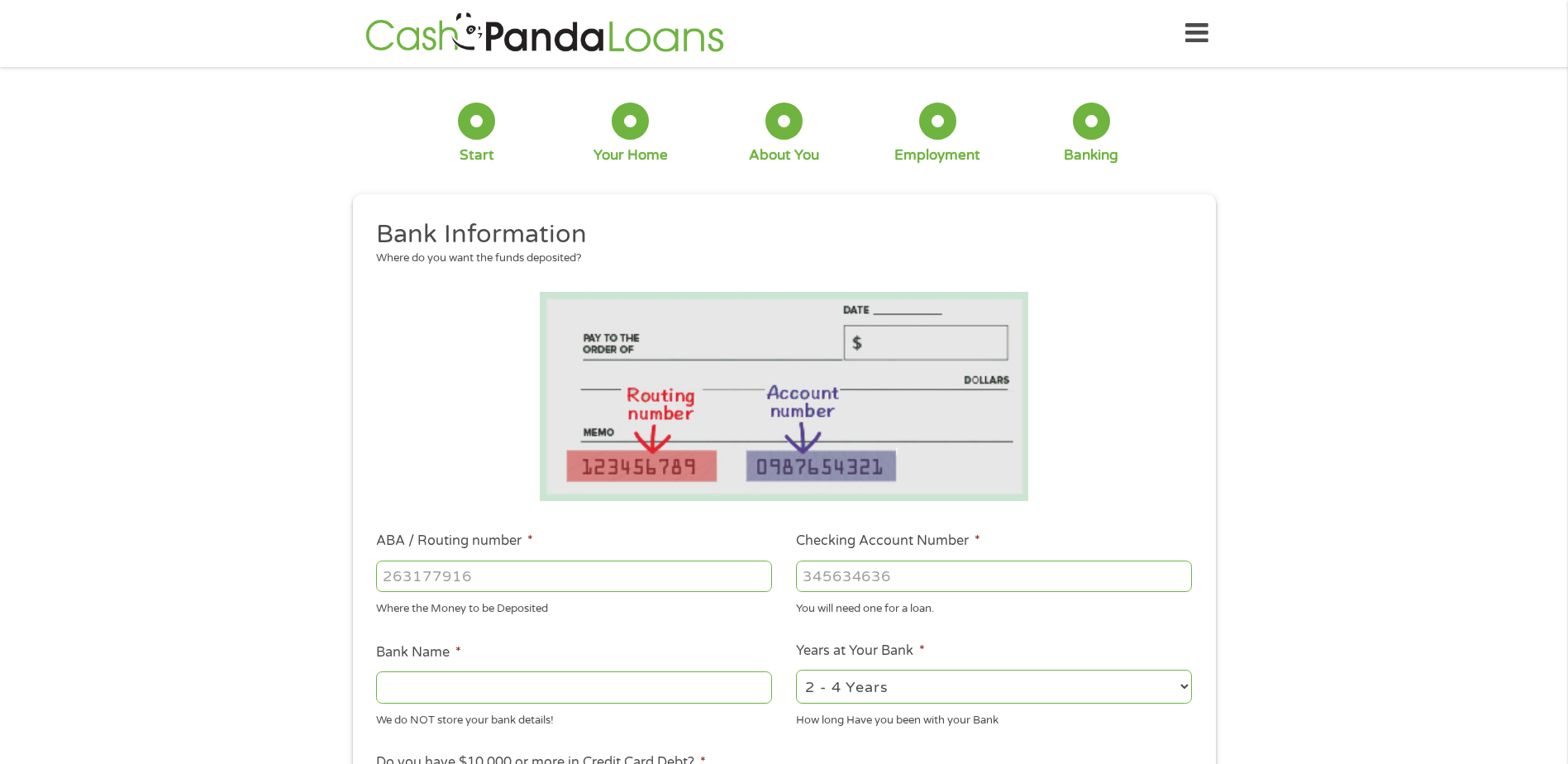
click at [645, 583] on input "ABA / Routing number *" at bounding box center [574, 576] width 396 height 32
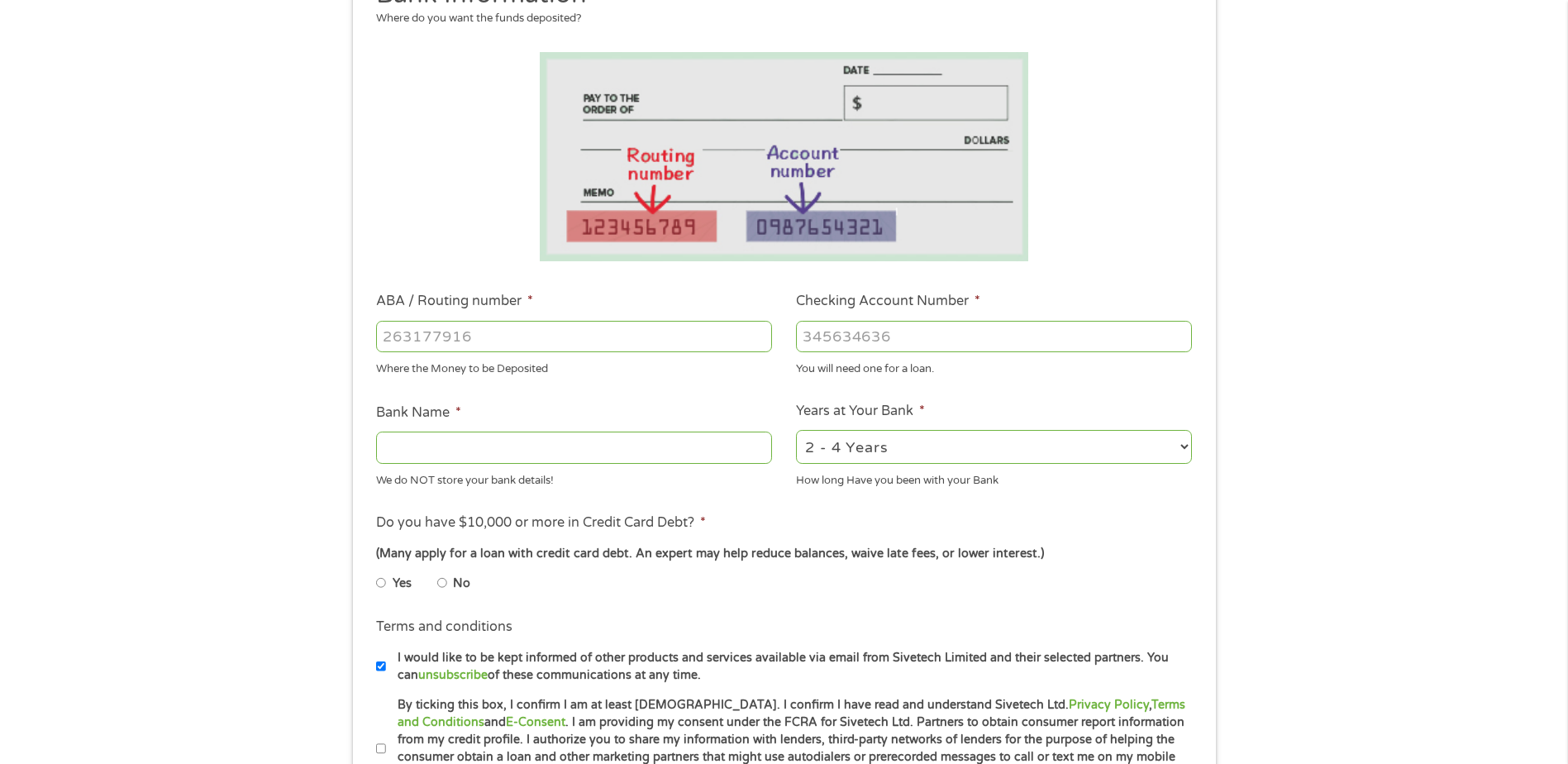
scroll to position [248, 0]
